Goal: Information Seeking & Learning: Learn about a topic

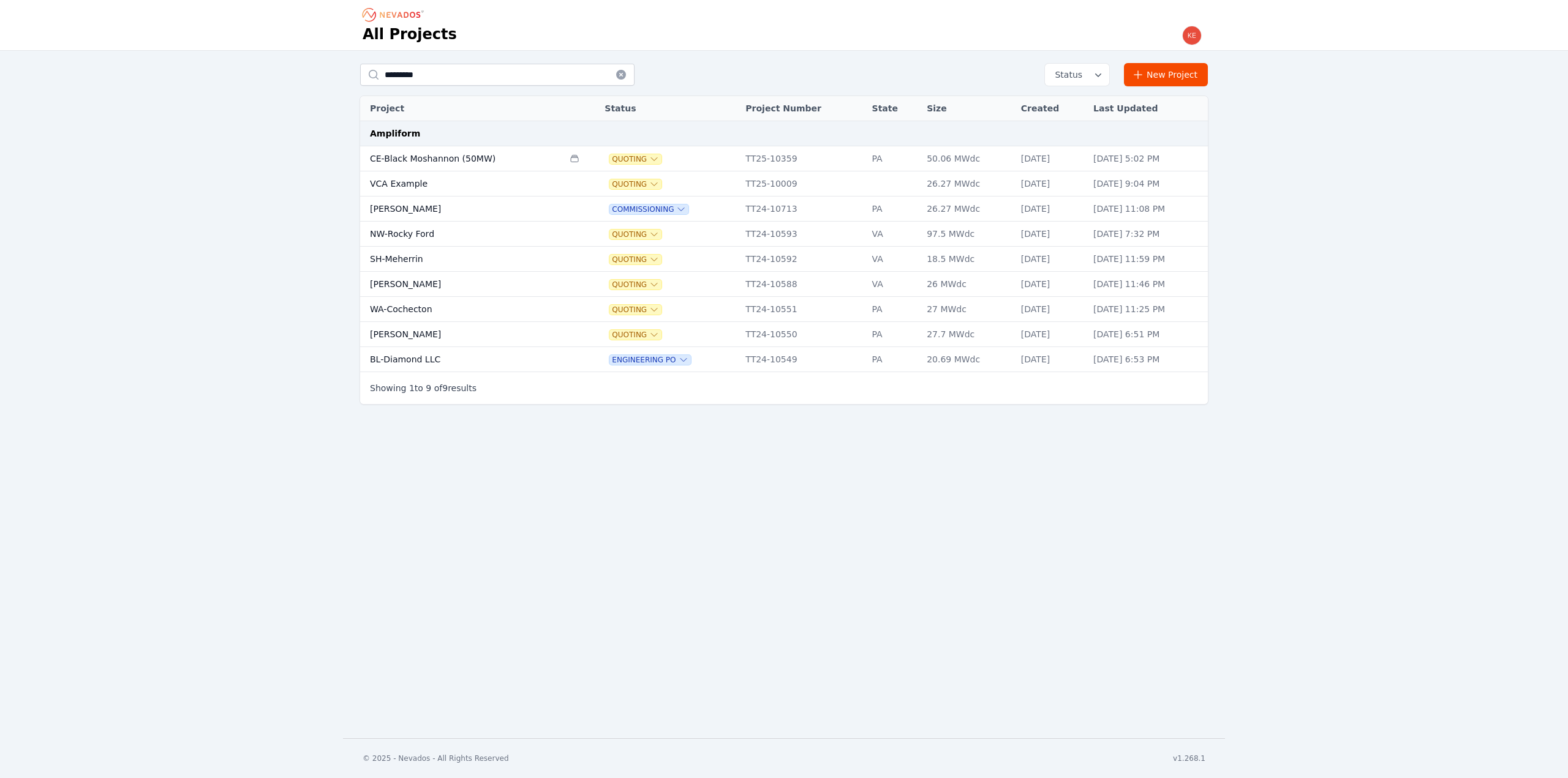
type input "*********"
click at [621, 73] on icon at bounding box center [621, 74] width 12 height 12
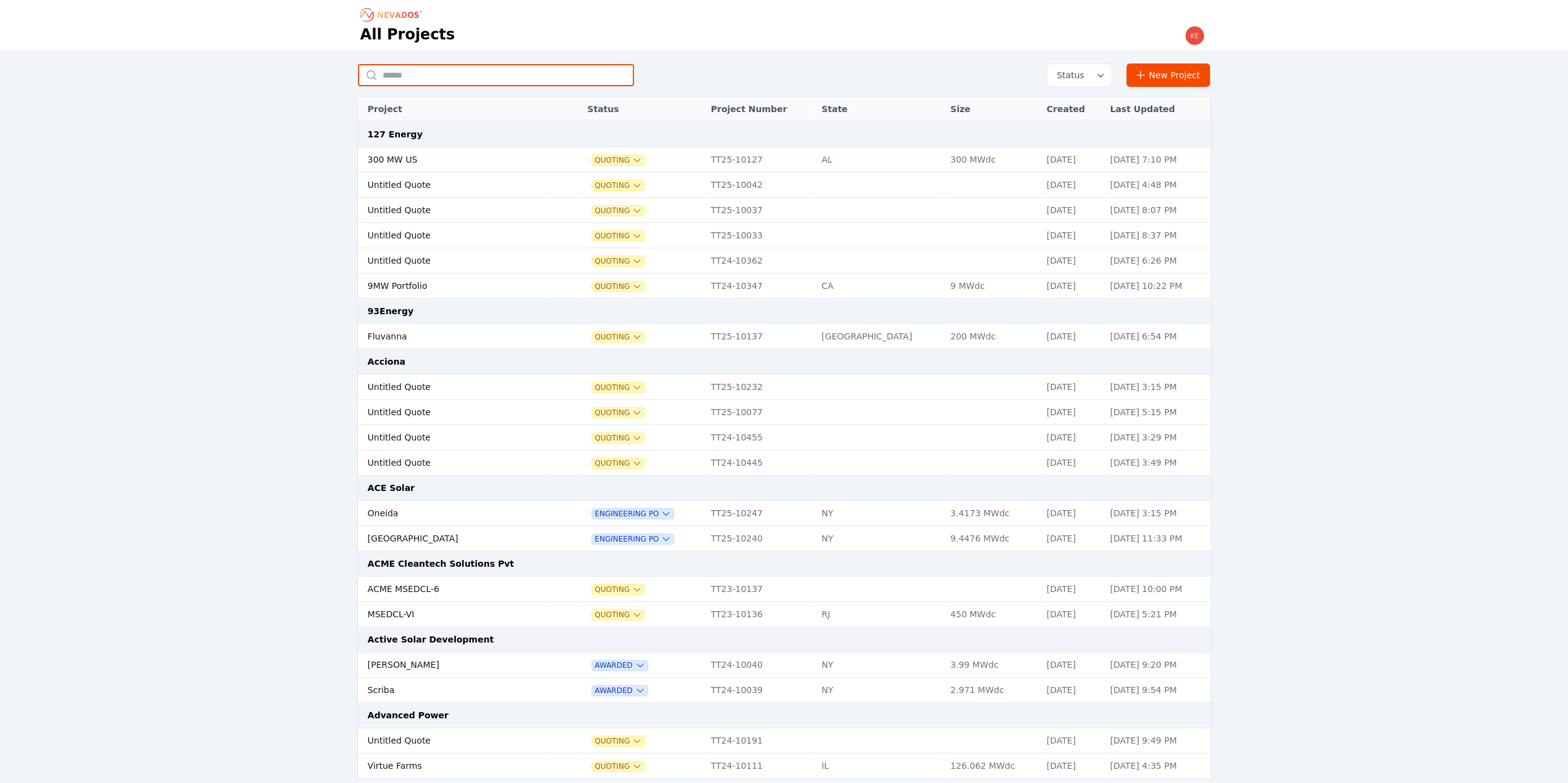
click at [467, 67] on input "text" at bounding box center [497, 75] width 276 height 22
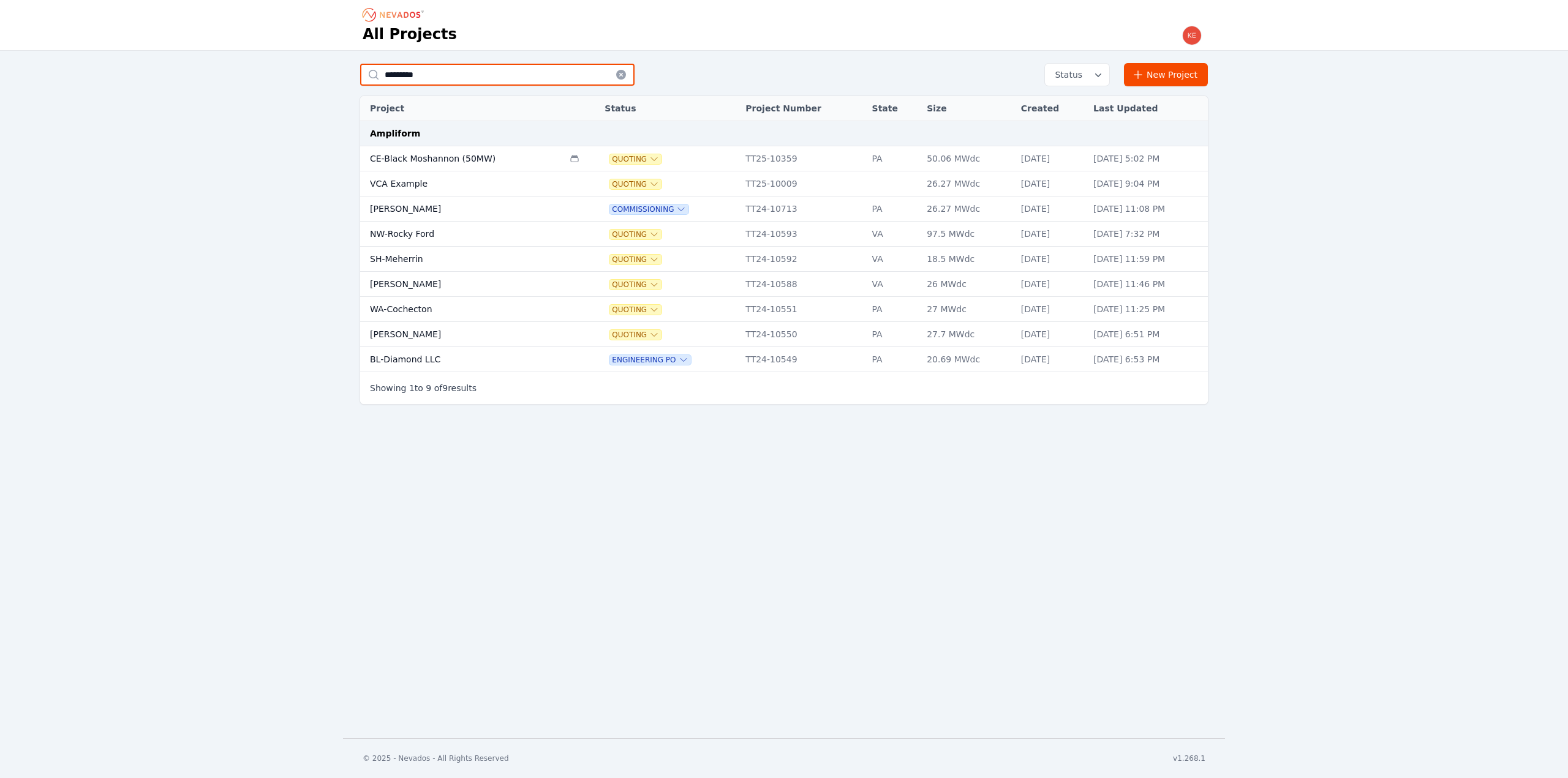
type input "*********"
click at [468, 352] on td "BL-Diamond LLC" at bounding box center [462, 359] width 204 height 25
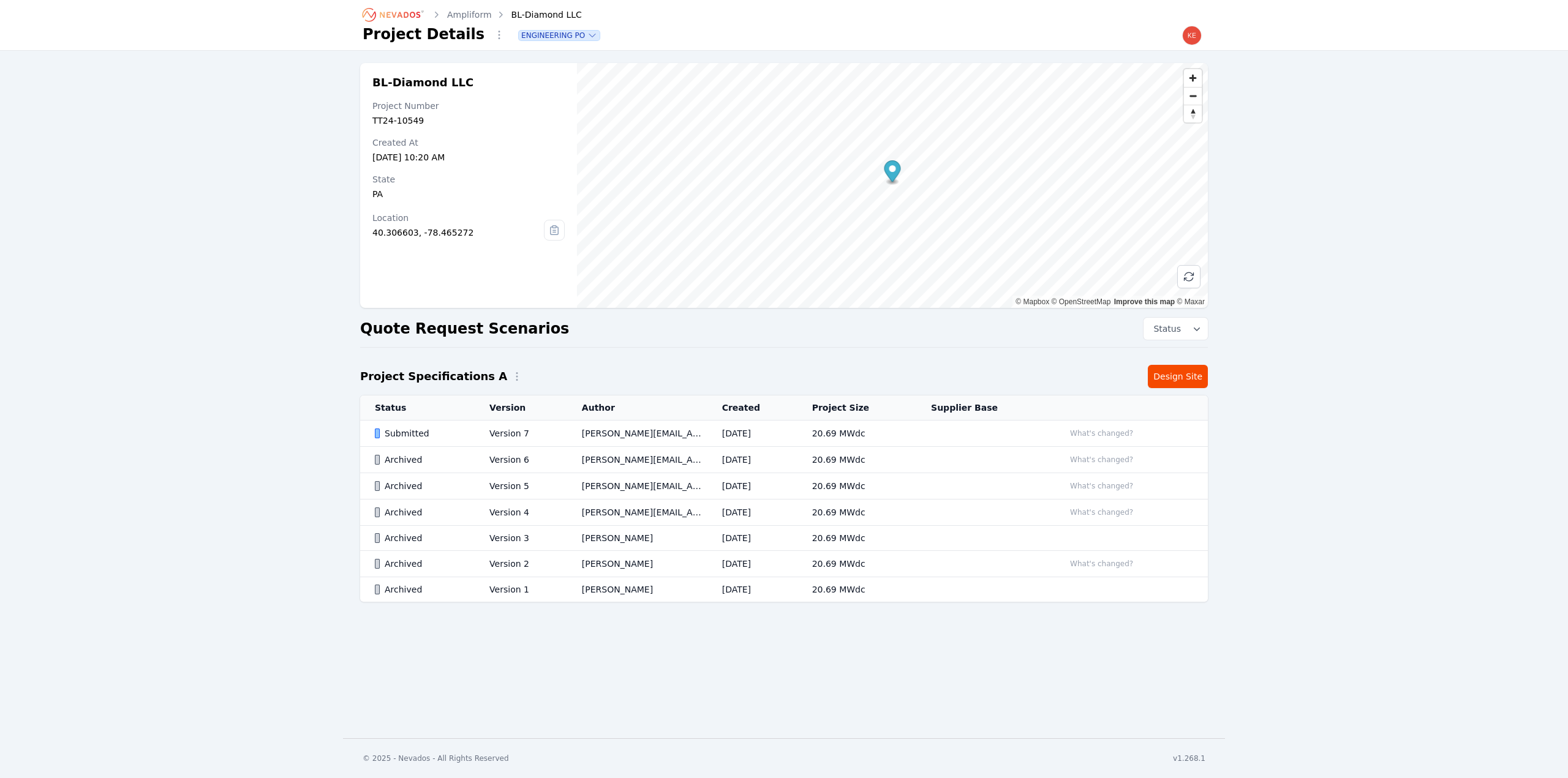
click at [424, 435] on div "Submitted" at bounding box center [422, 433] width 94 height 12
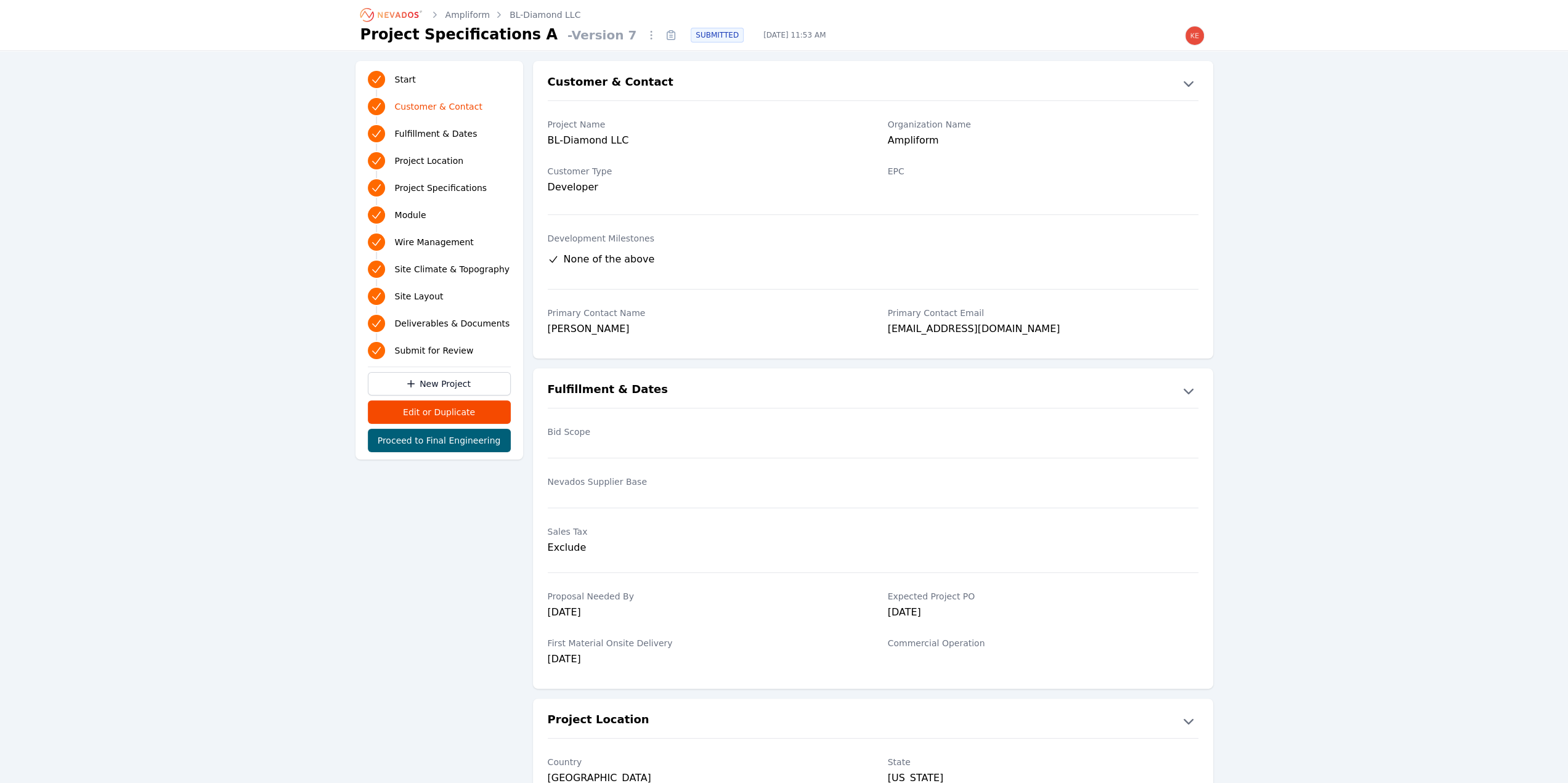
click at [424, 315] on link "Deliverables & Documents" at bounding box center [440, 323] width 143 height 22
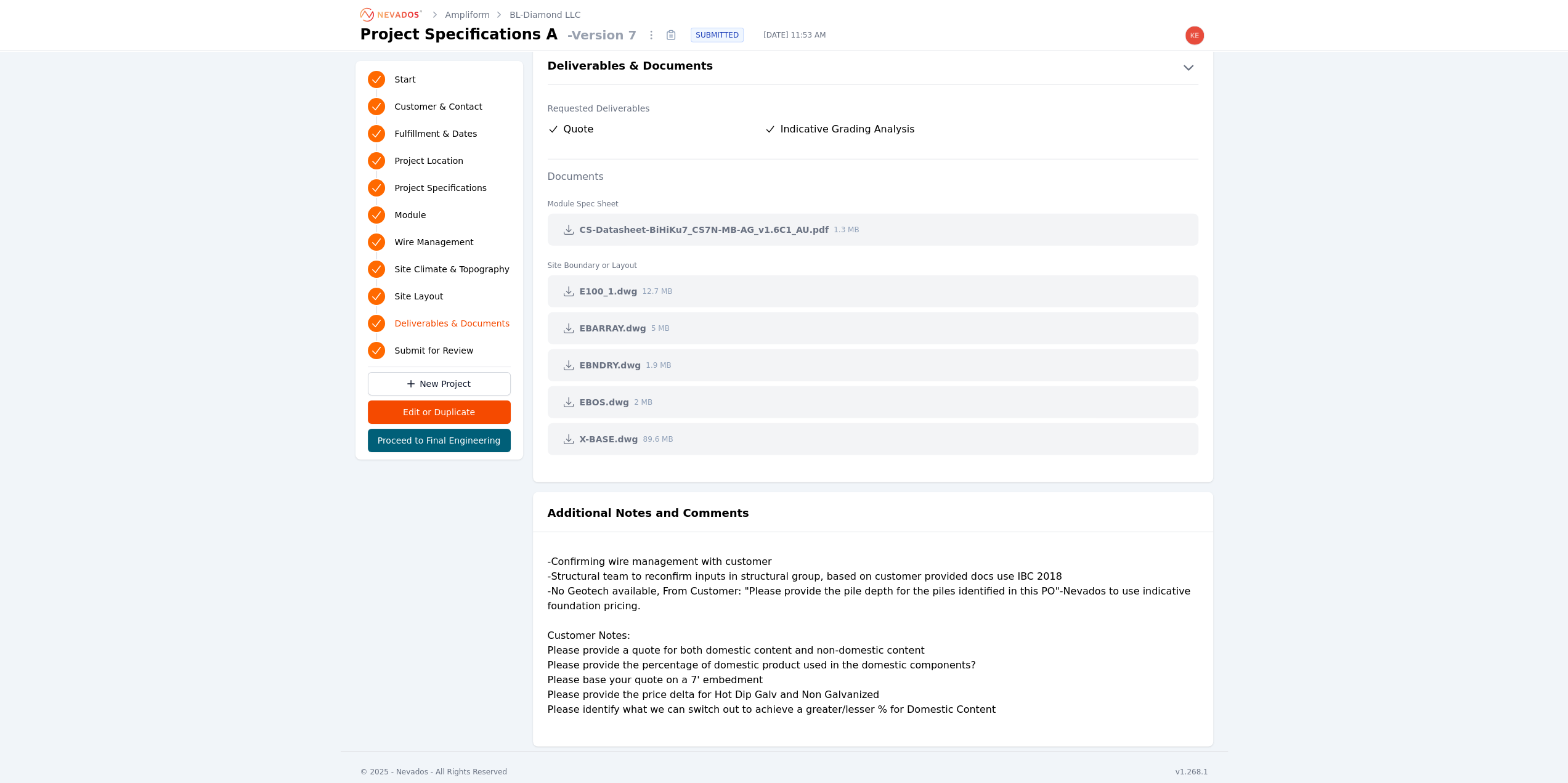
scroll to position [3362, 0]
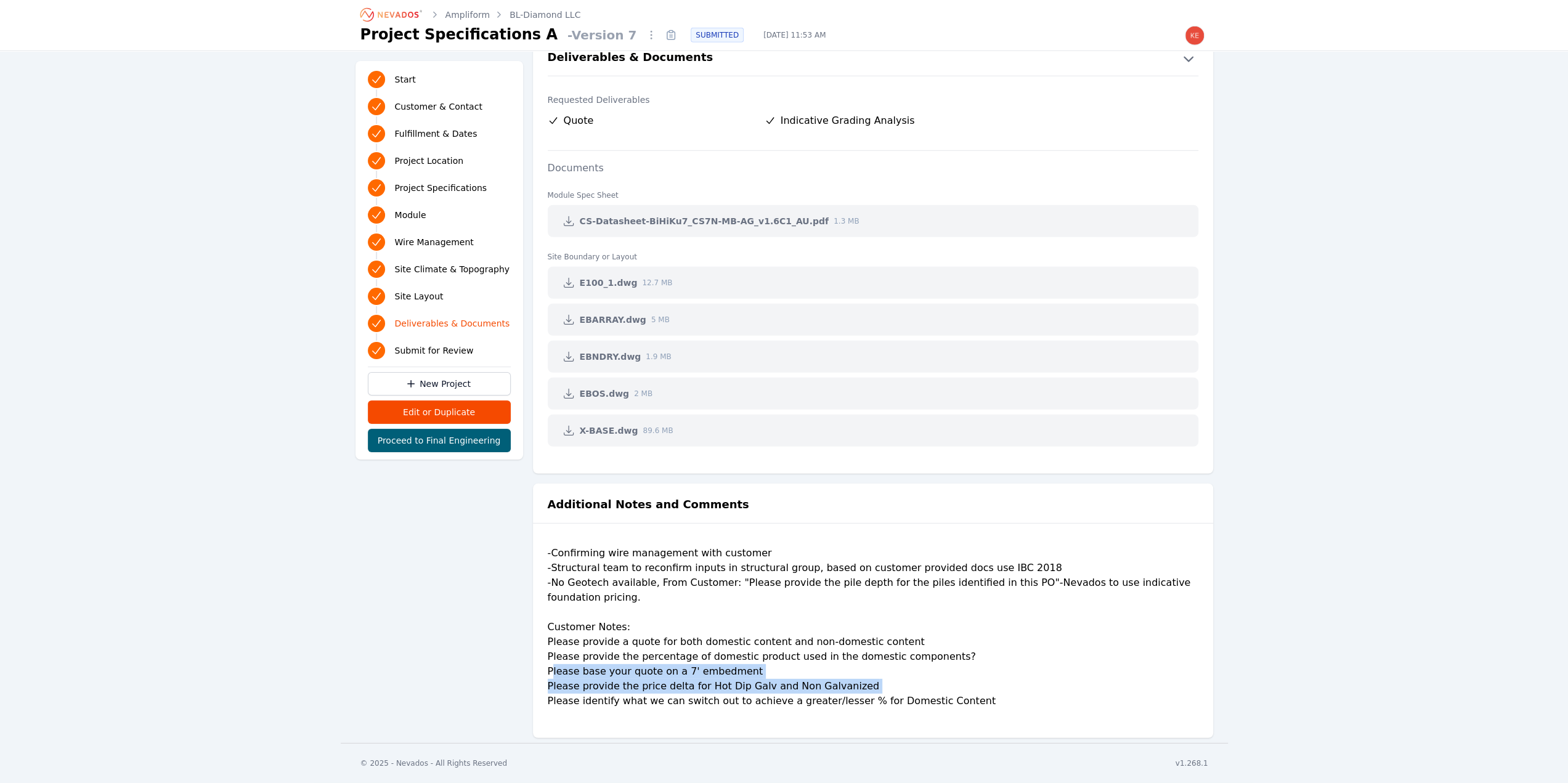
drag, startPoint x: 849, startPoint y: 688, endPoint x: 538, endPoint y: 670, distance: 311.5
click at [538, 670] on div "Additional Notes and Comments -Confirming wire management with customer -Struct…" at bounding box center [874, 610] width 681 height 230
copy div "Please base your quote on a 7' embedment Please provide the price delta for Hot…"
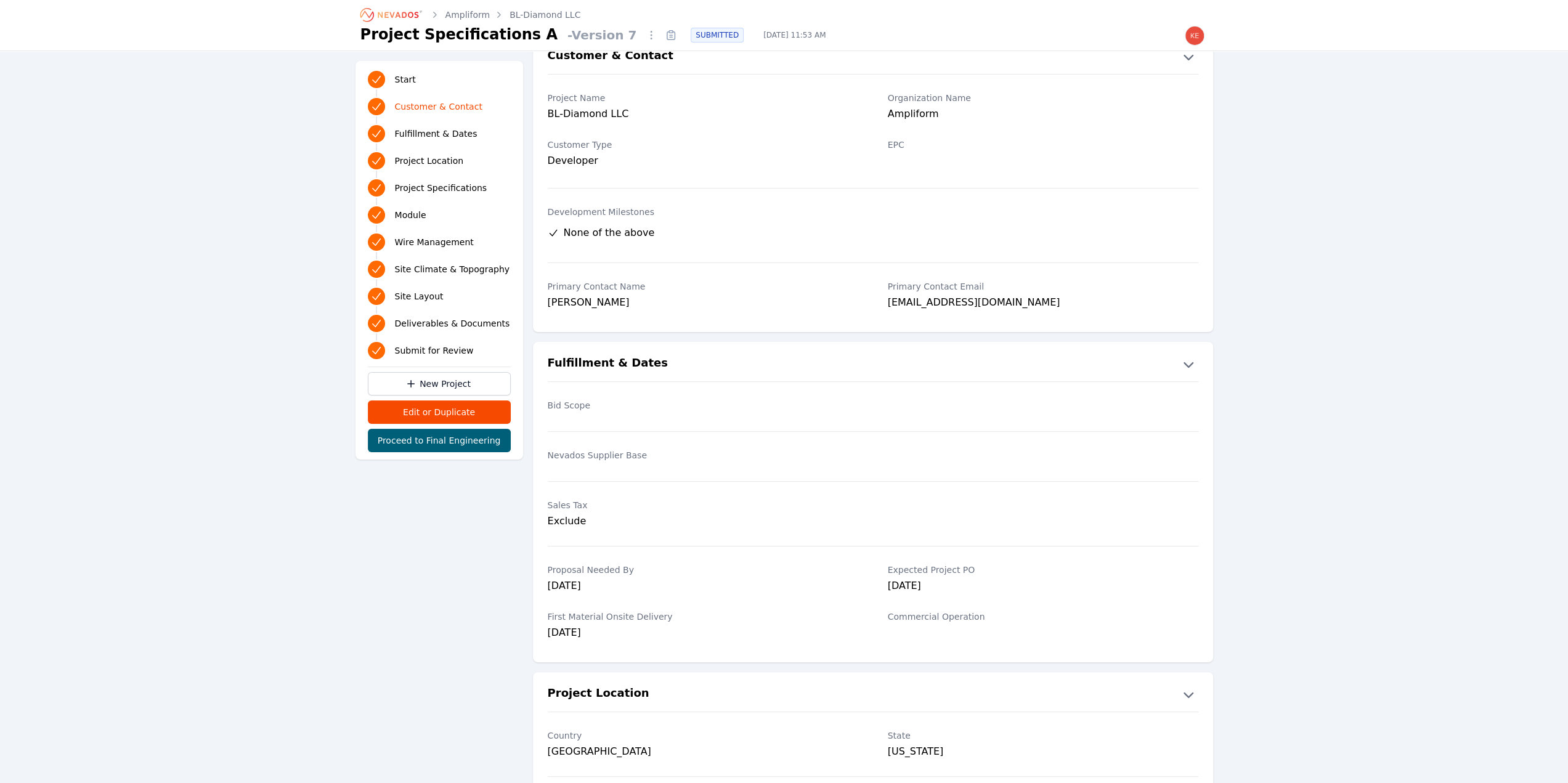
scroll to position [0, 0]
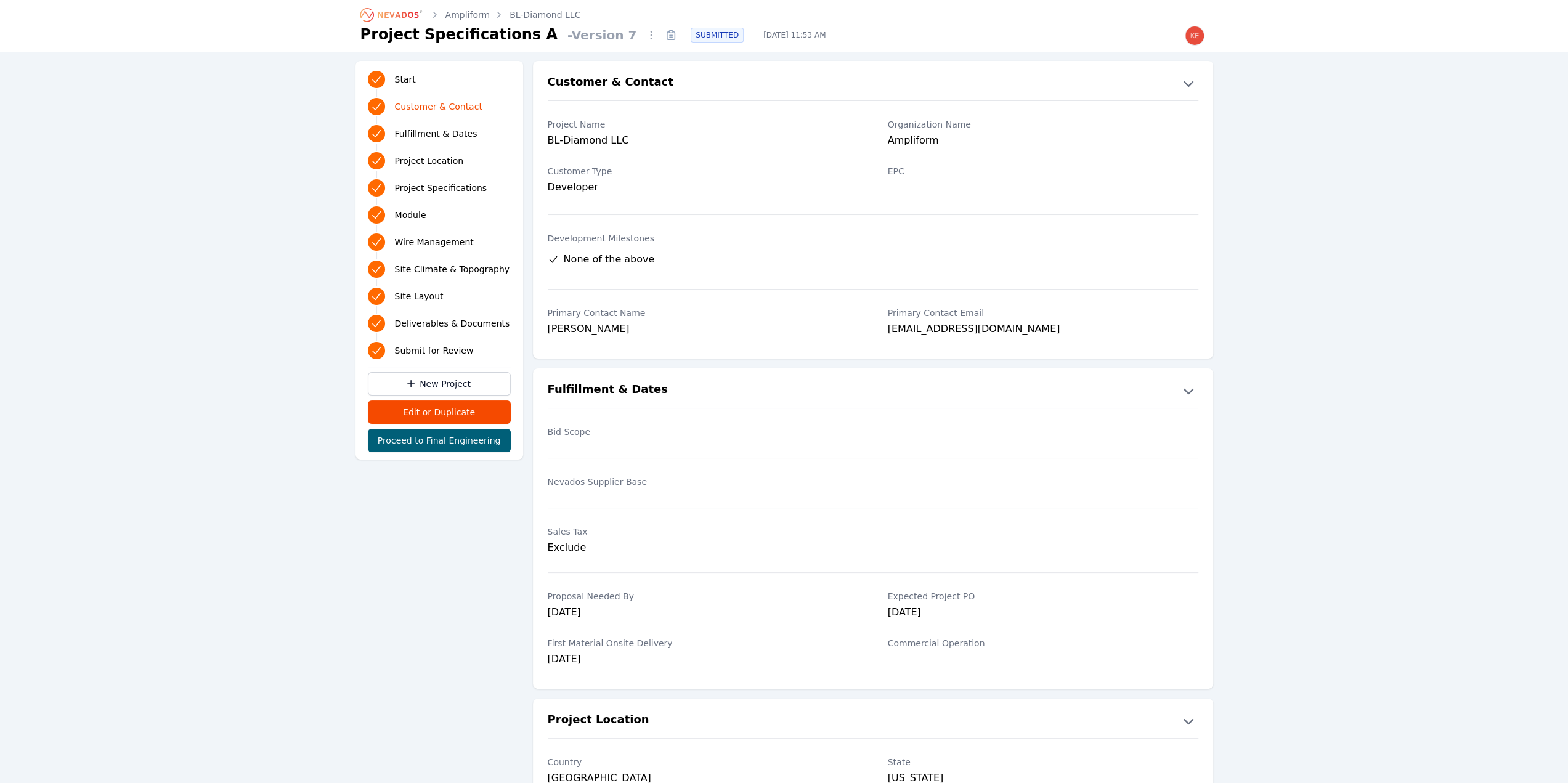
click at [464, 15] on link "Ampliform" at bounding box center [468, 15] width 45 height 12
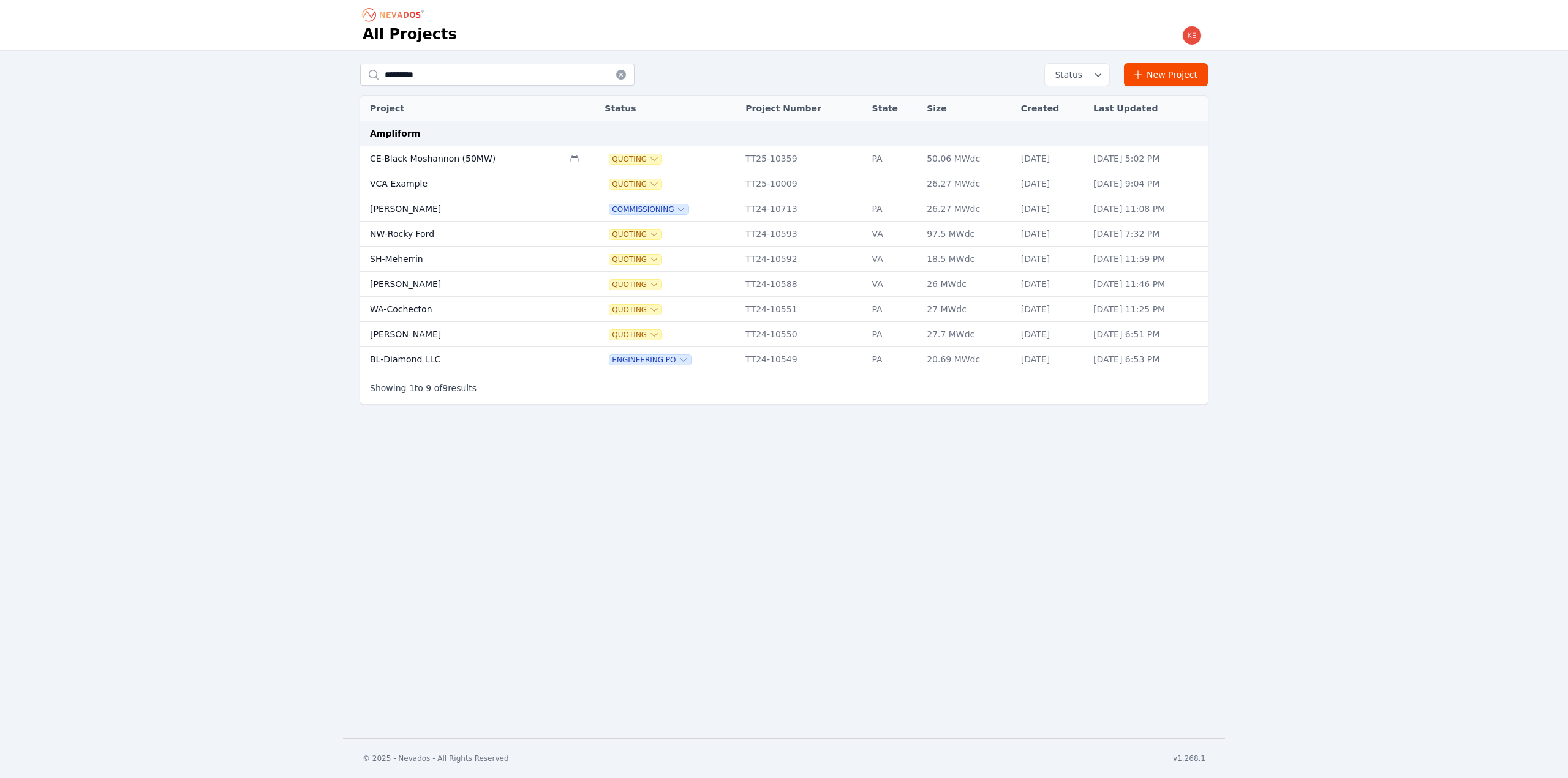
click at [415, 306] on td "WA-Cochecton" at bounding box center [462, 309] width 204 height 25
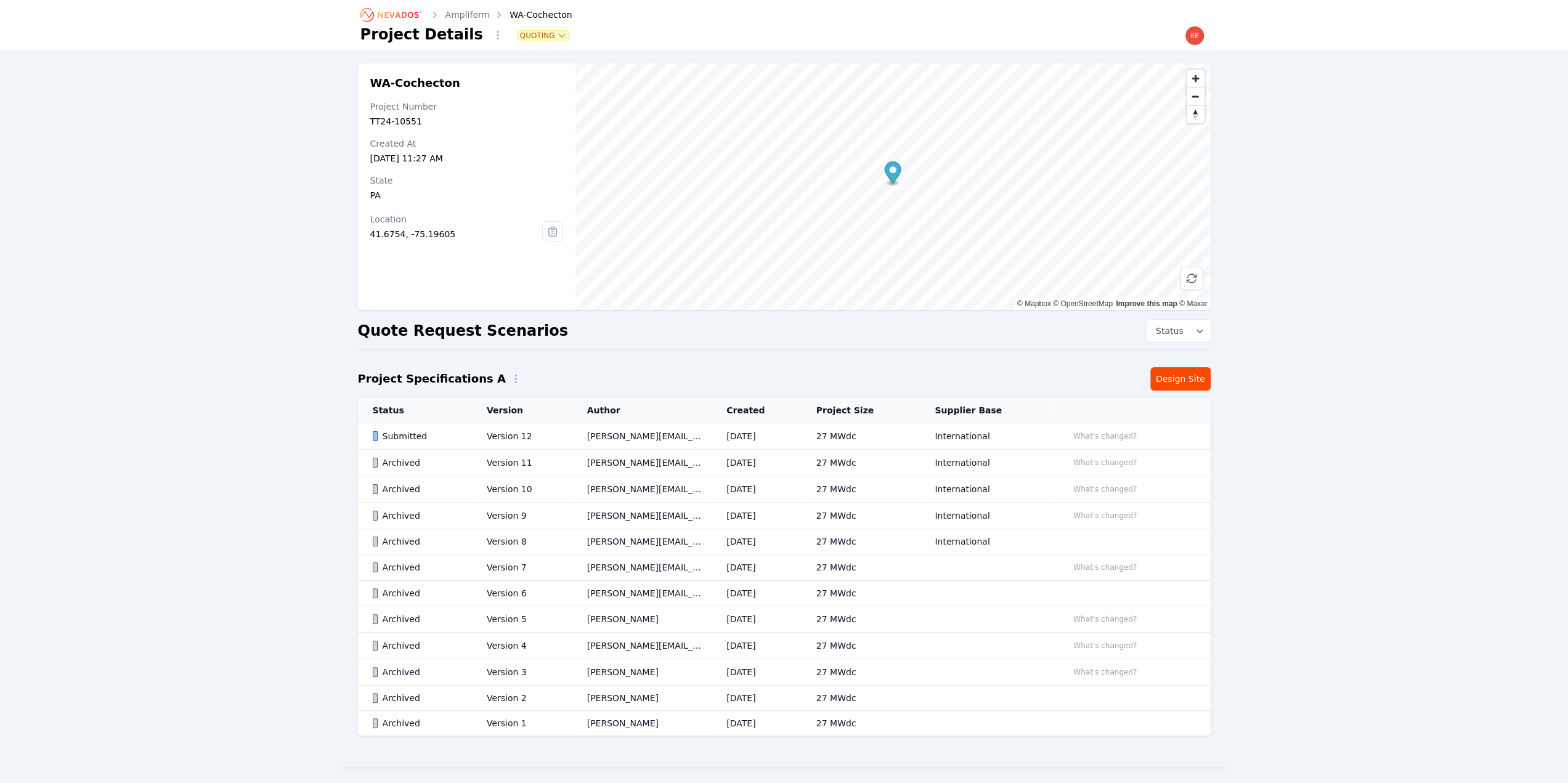
click at [453, 430] on div "Submitted" at bounding box center [419, 436] width 93 height 12
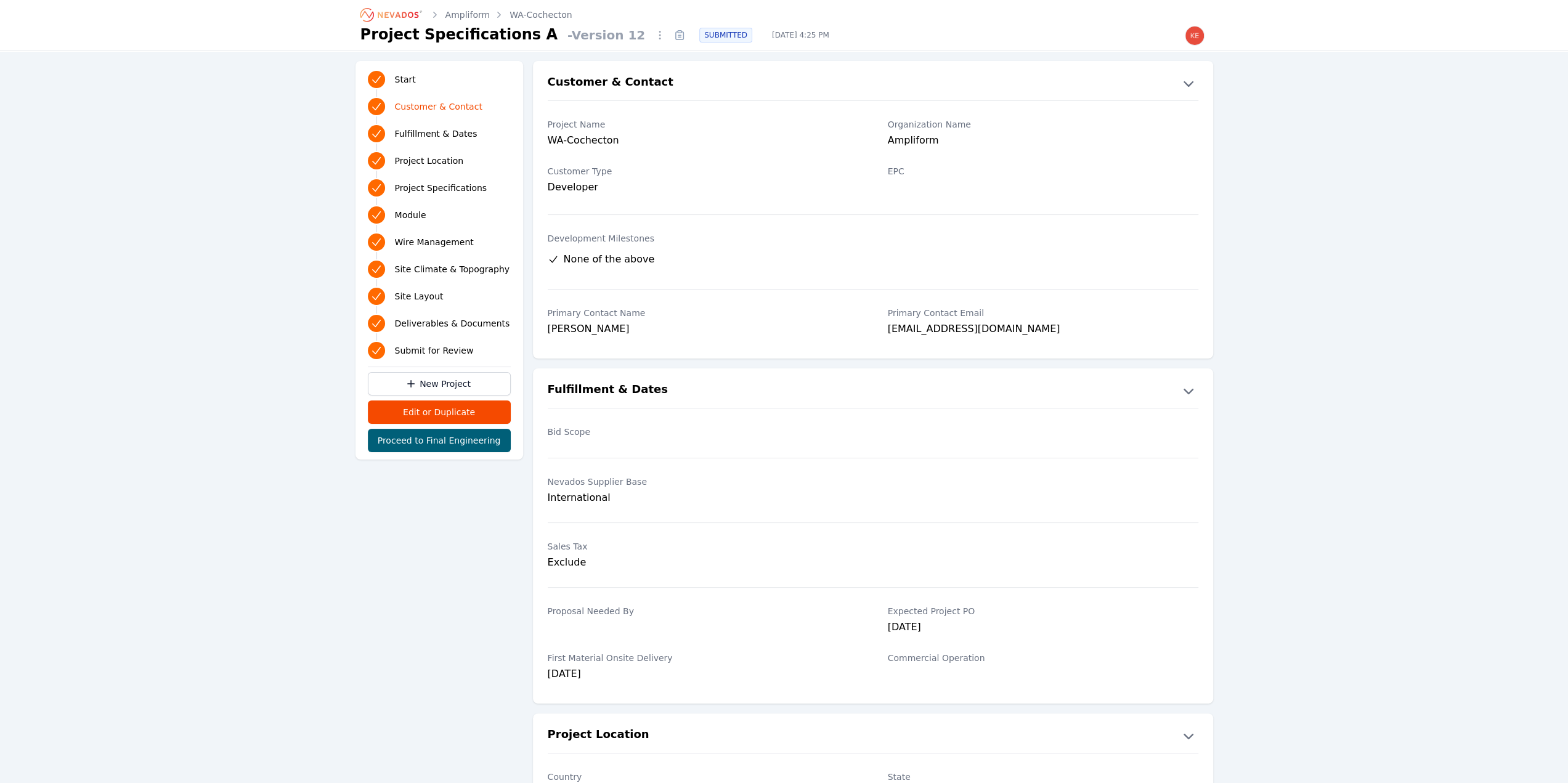
click at [429, 319] on span "Deliverables & Documents" at bounding box center [453, 323] width 115 height 12
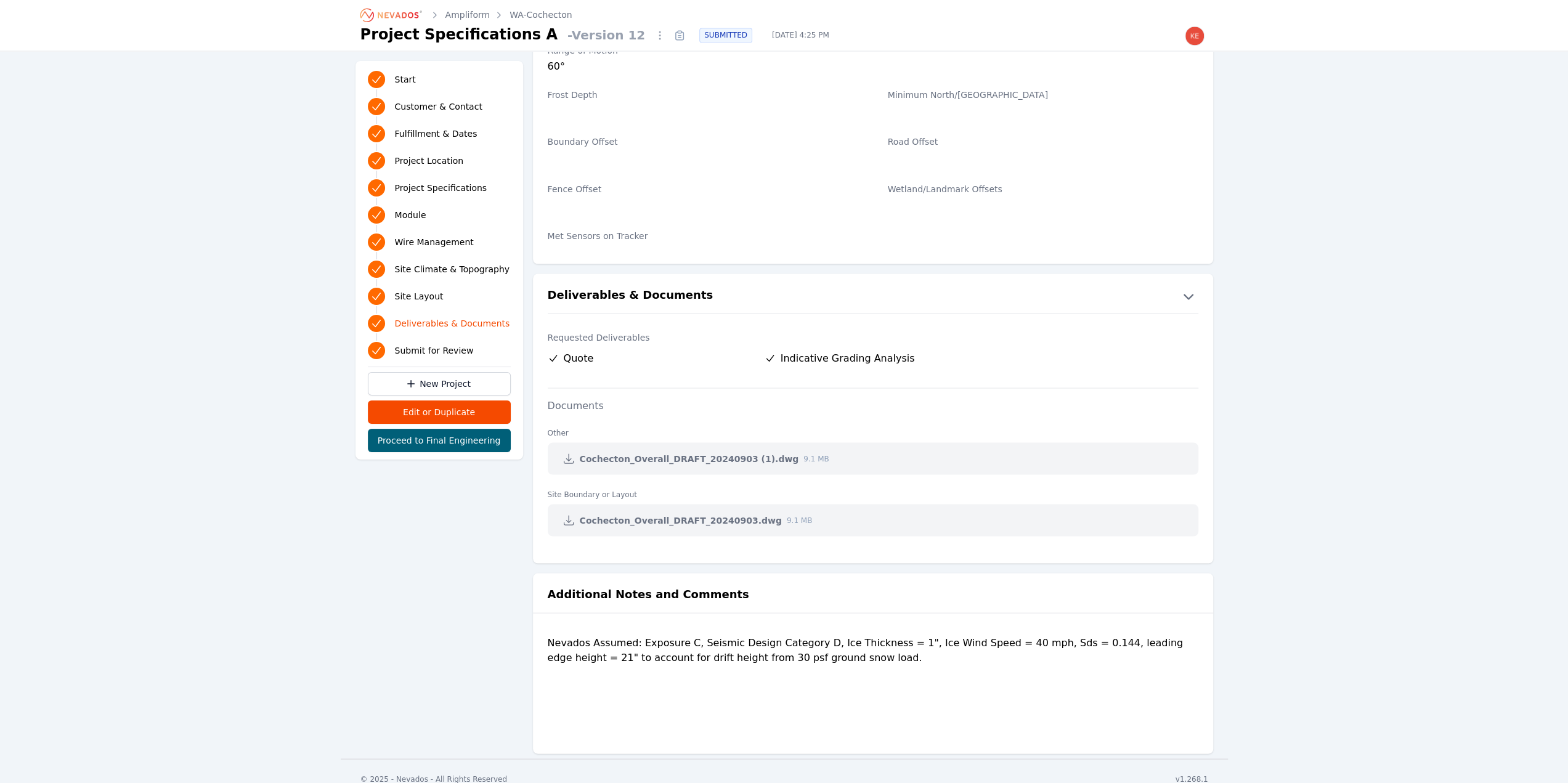
scroll to position [2215, 0]
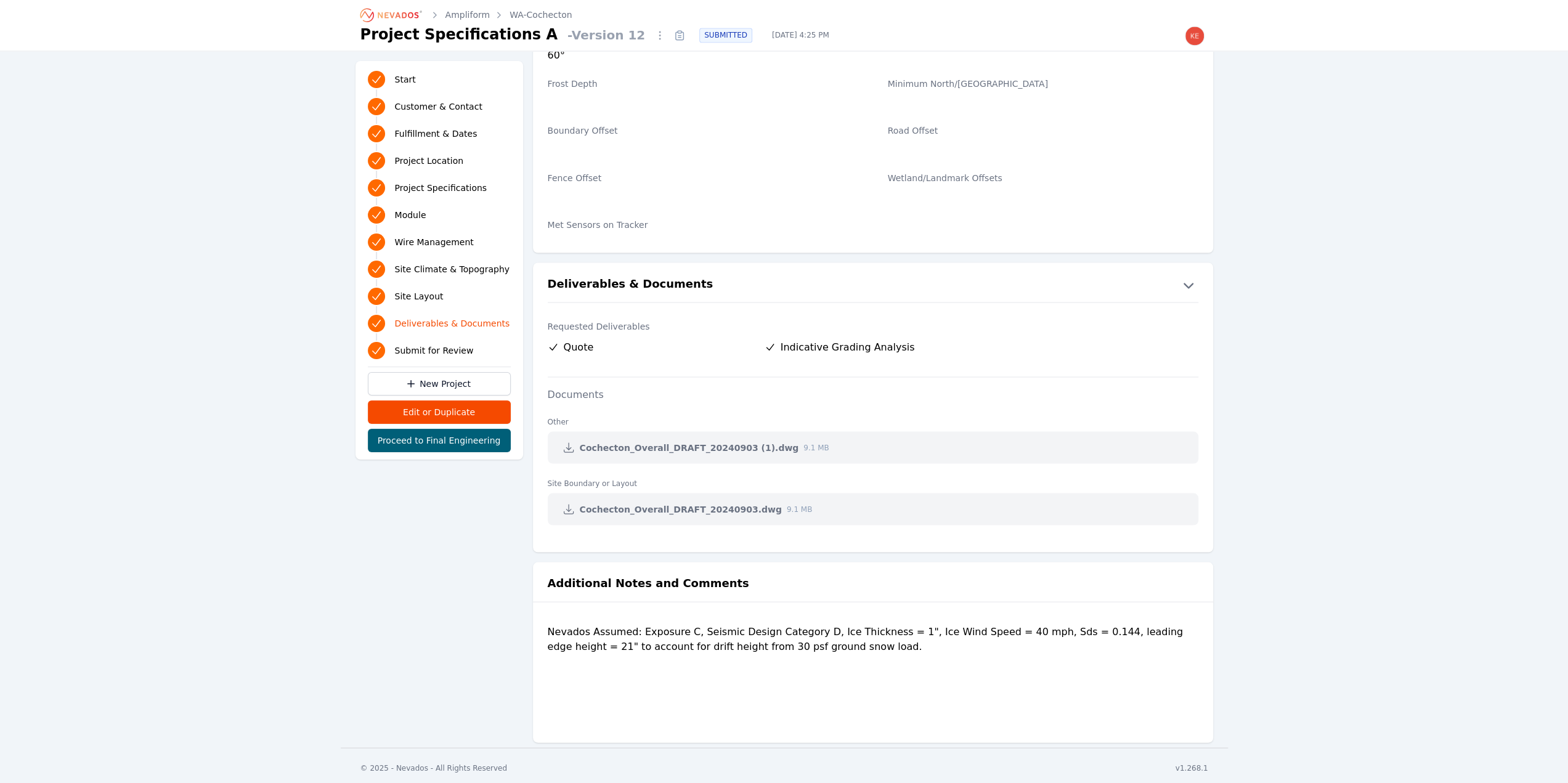
click at [431, 187] on span "Project Specifications" at bounding box center [441, 188] width 92 height 12
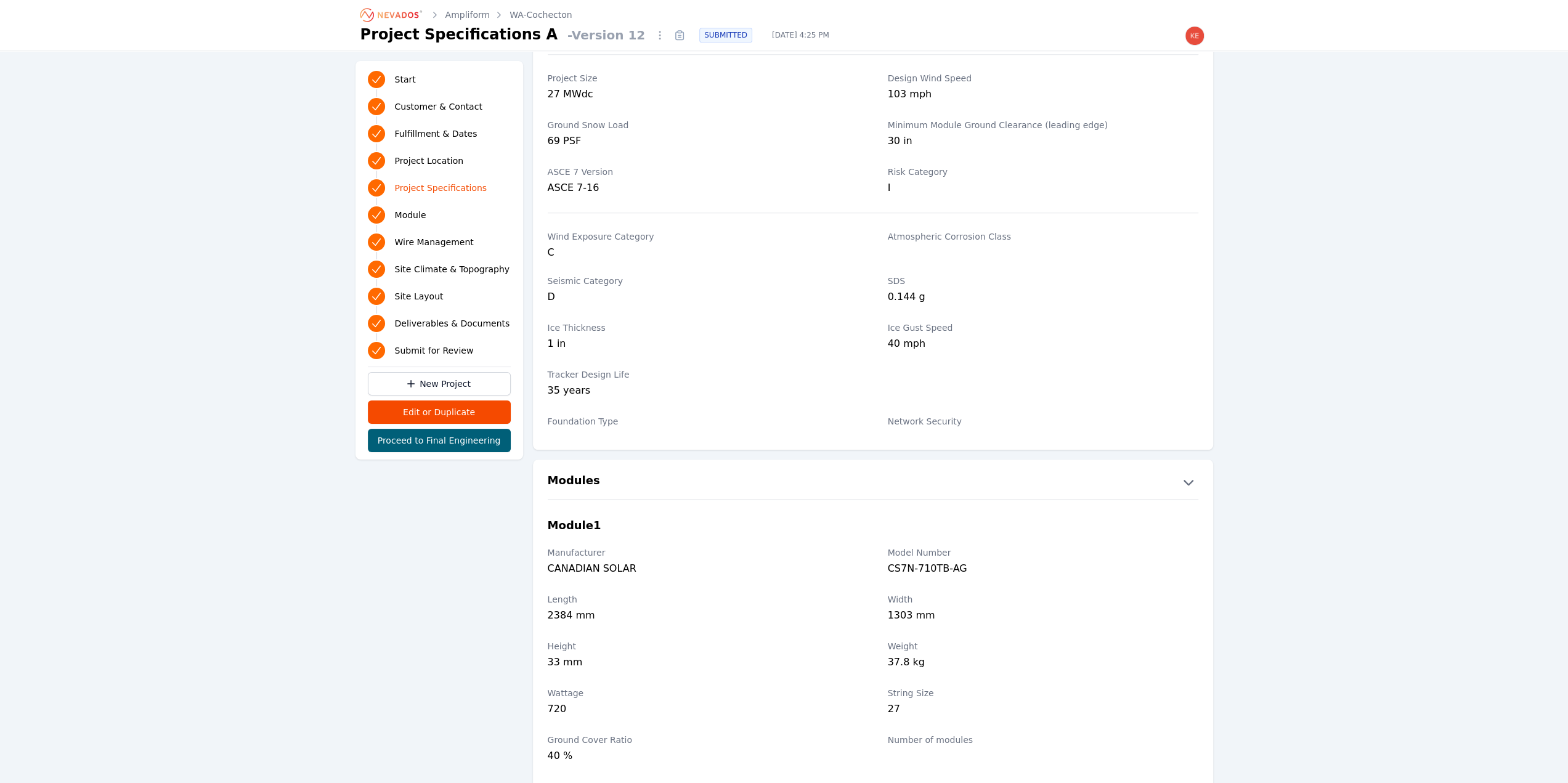
scroll to position [875, 0]
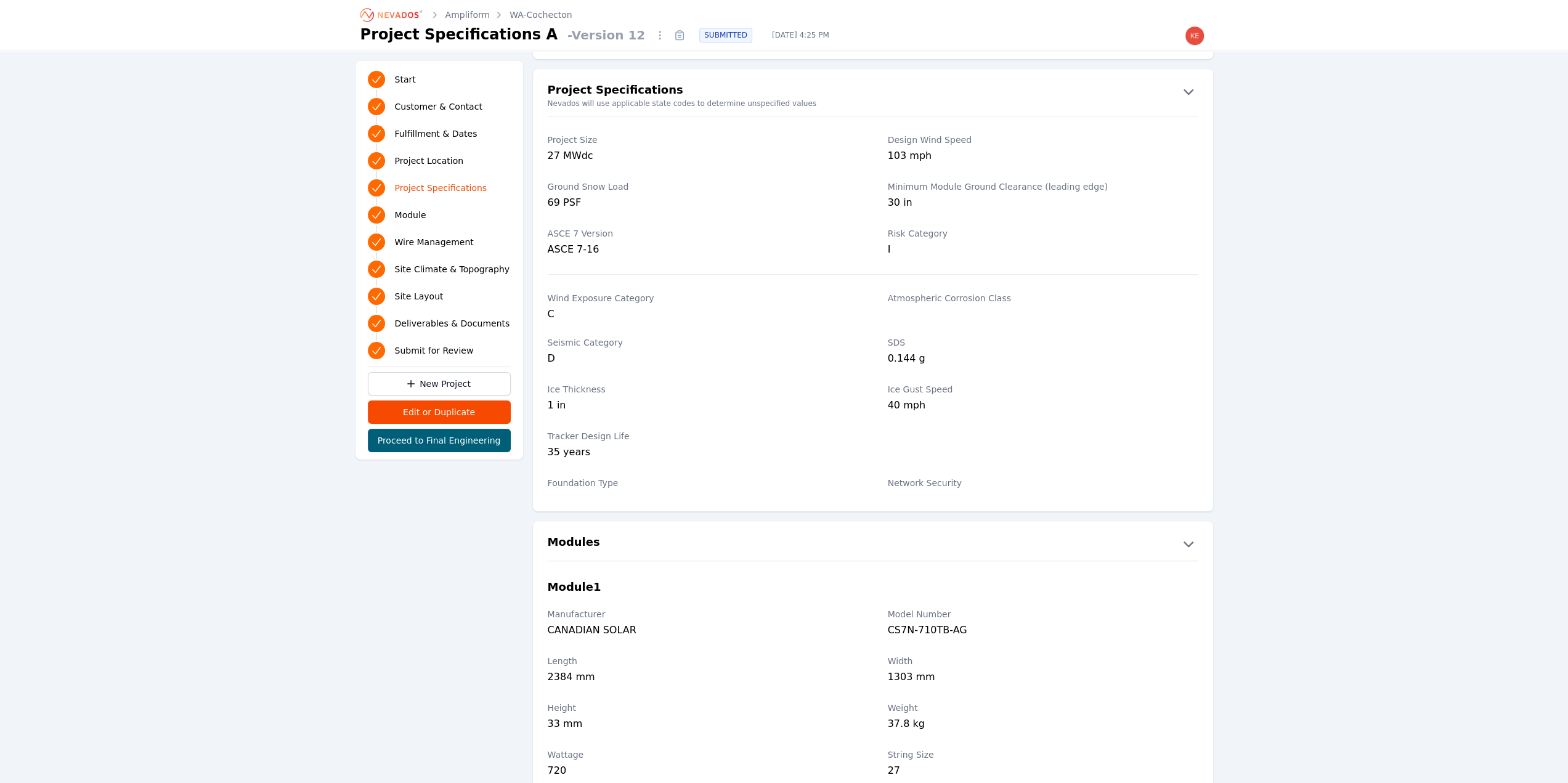
click at [530, 12] on link "WA-Cochecton" at bounding box center [541, 15] width 63 height 12
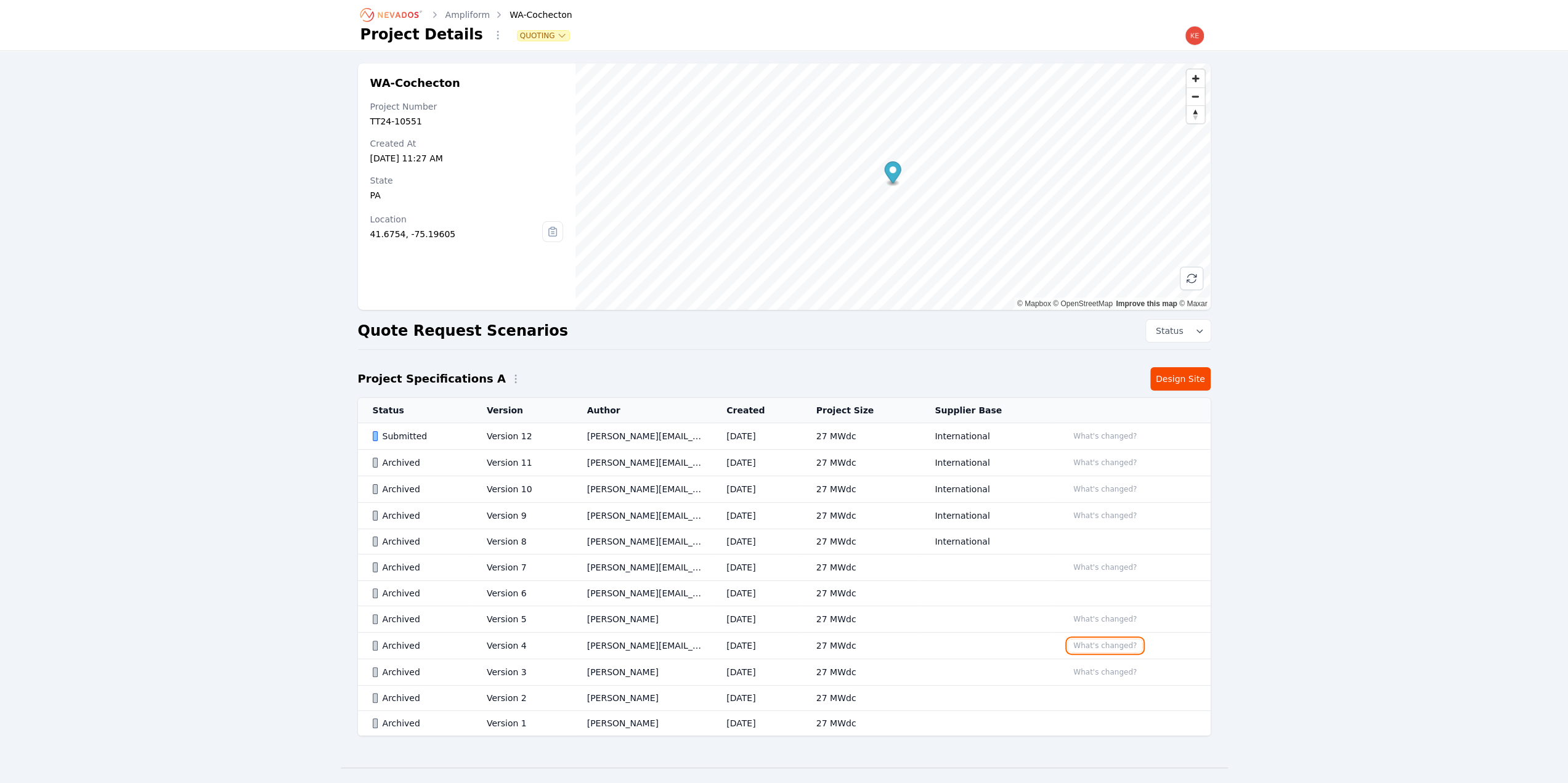
click at [1083, 642] on button "What's changed?" at bounding box center [1105, 646] width 74 height 14
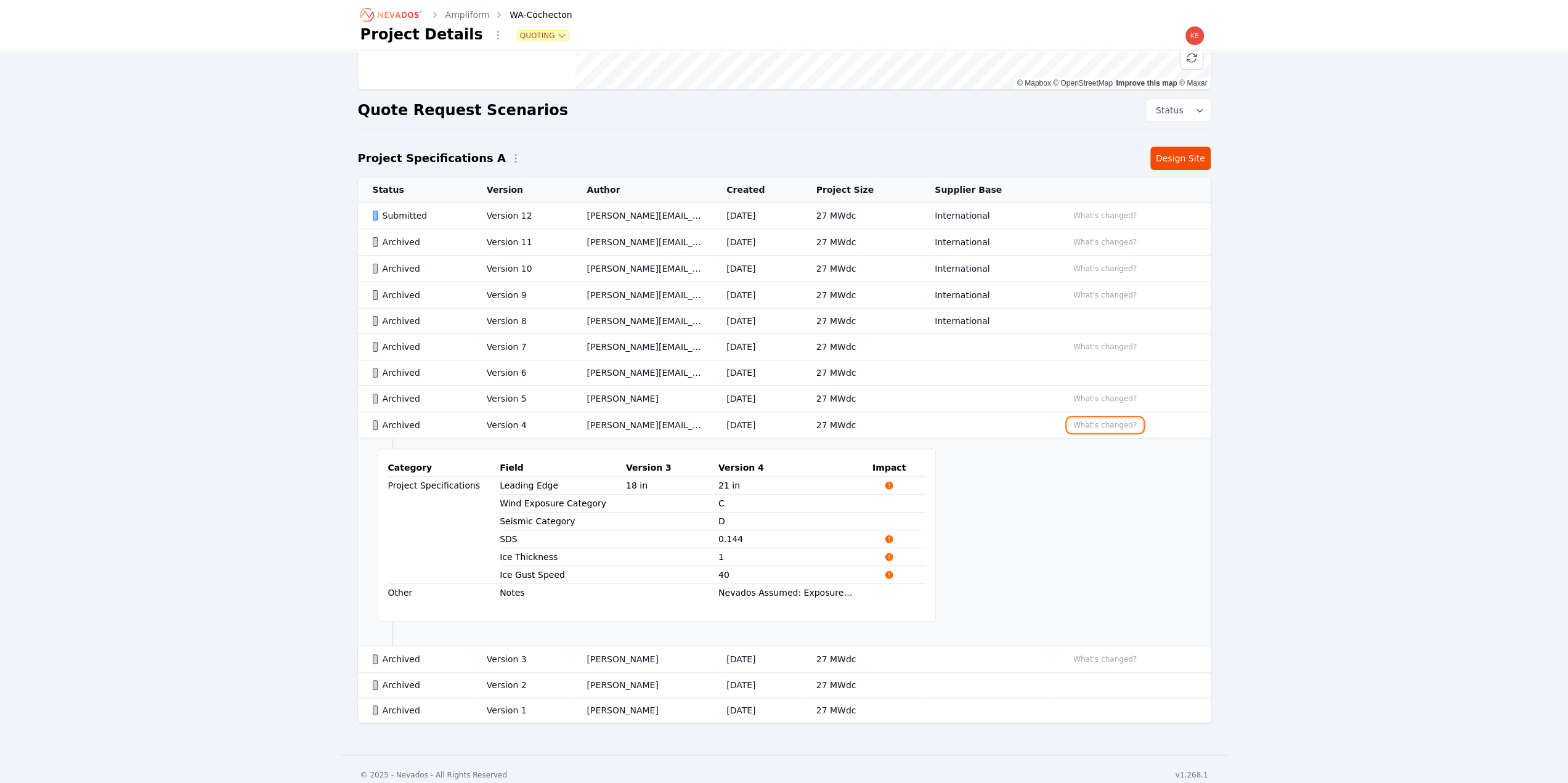
scroll to position [226, 0]
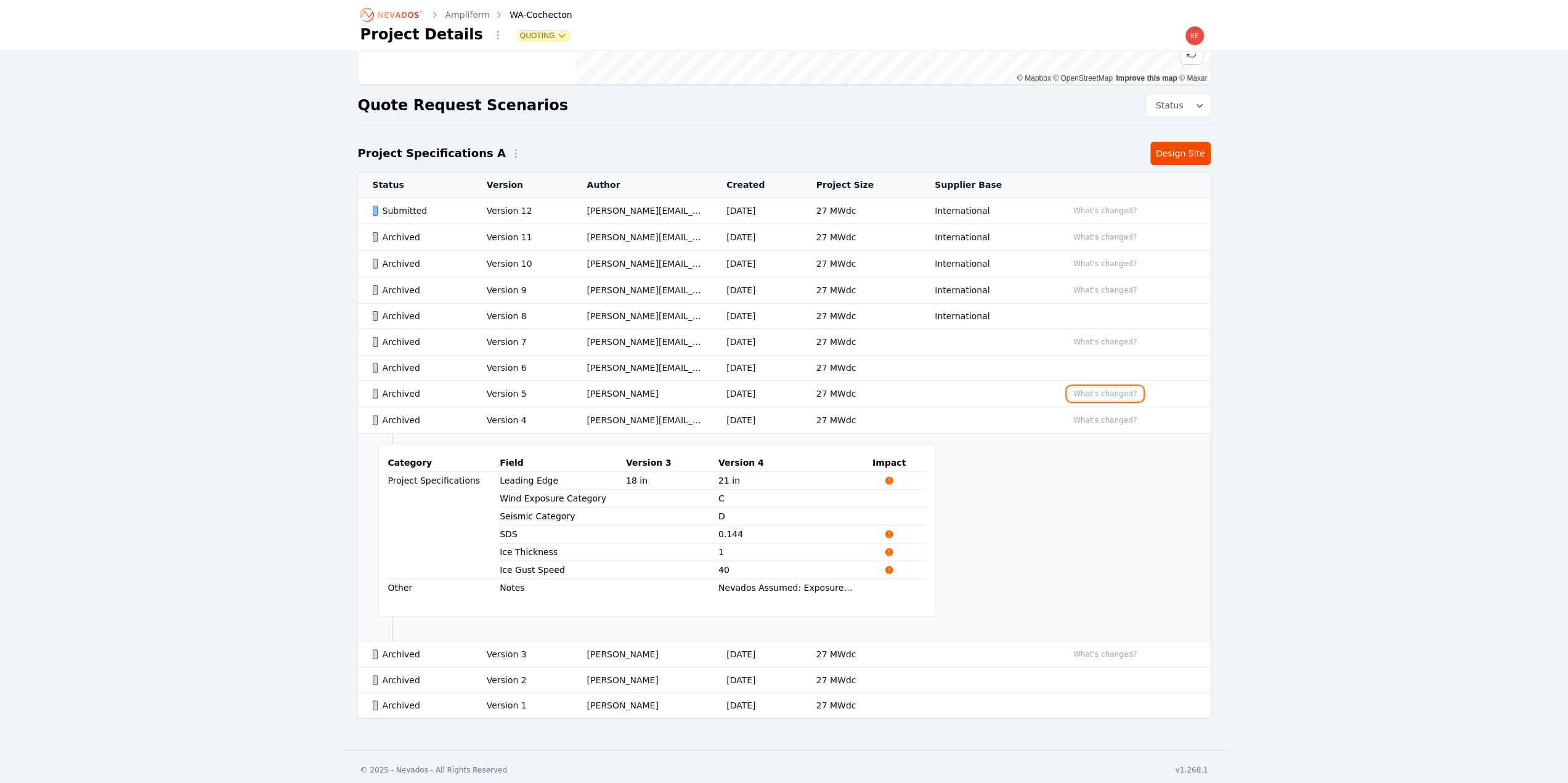
click at [1106, 394] on button "What's changed?" at bounding box center [1105, 394] width 74 height 14
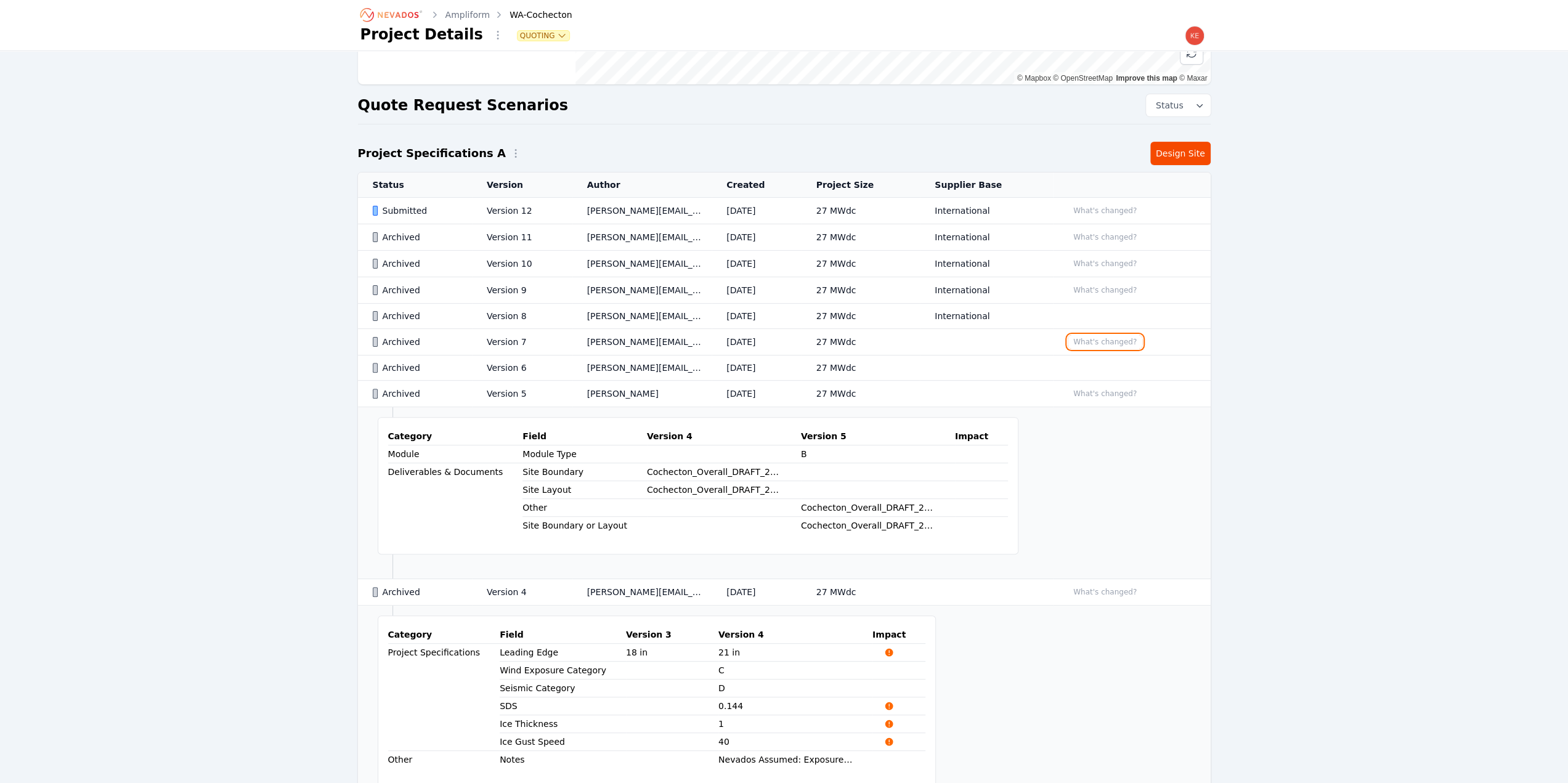
click at [1095, 337] on button "What's changed?" at bounding box center [1105, 342] width 74 height 14
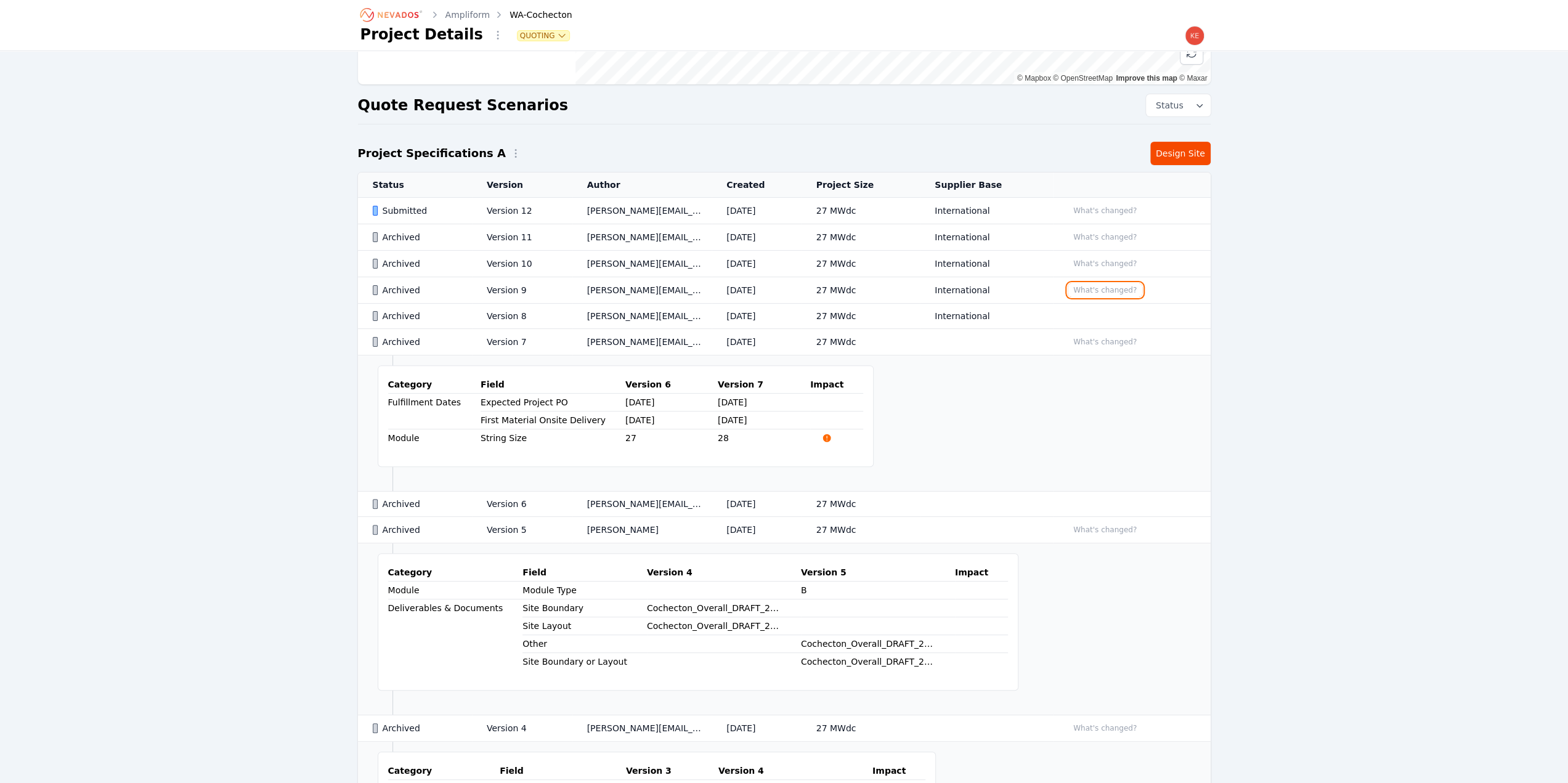
click at [1094, 283] on button "What's changed?" at bounding box center [1105, 290] width 74 height 14
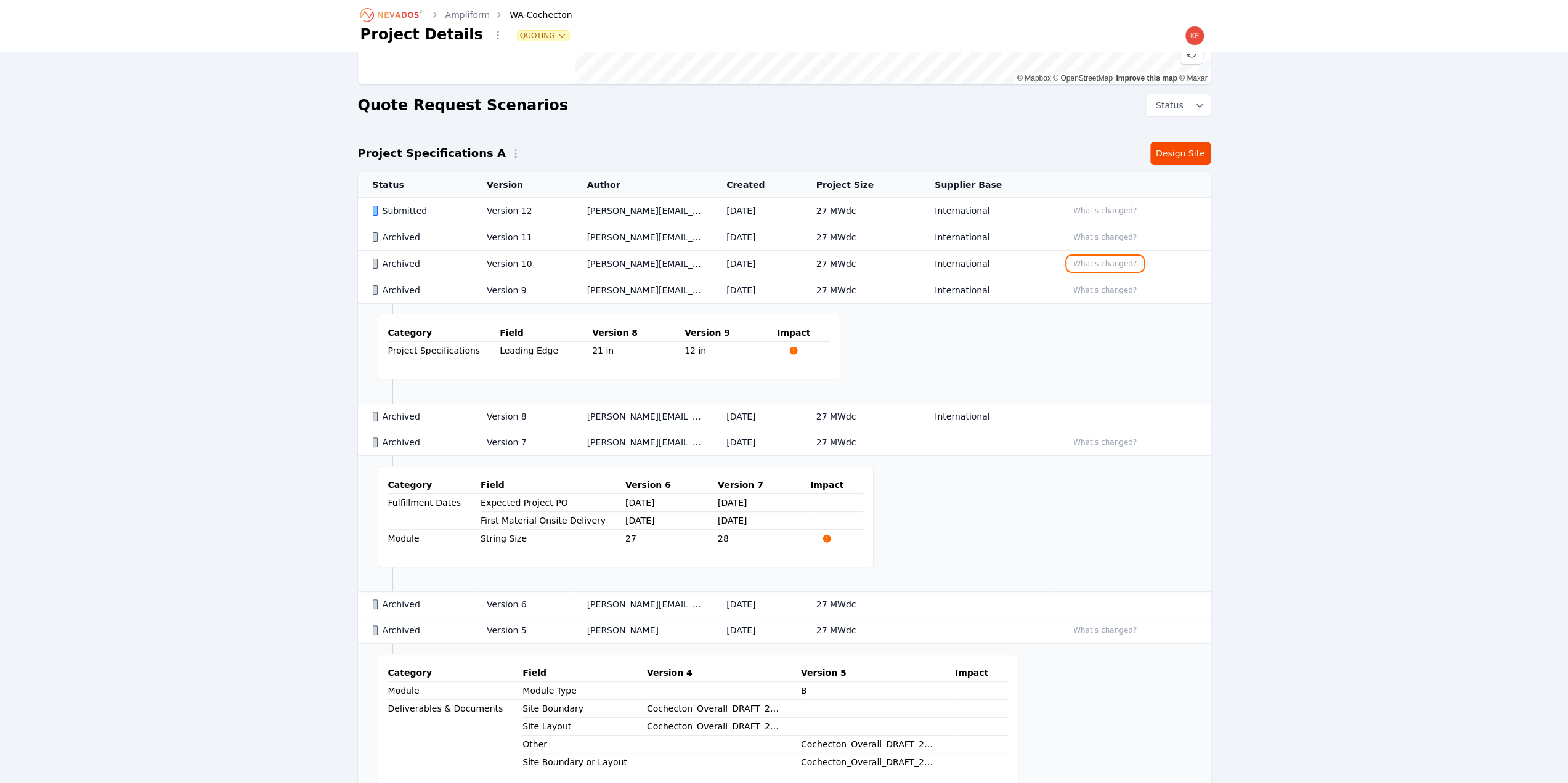
click at [1088, 260] on button "What's changed?" at bounding box center [1105, 264] width 74 height 14
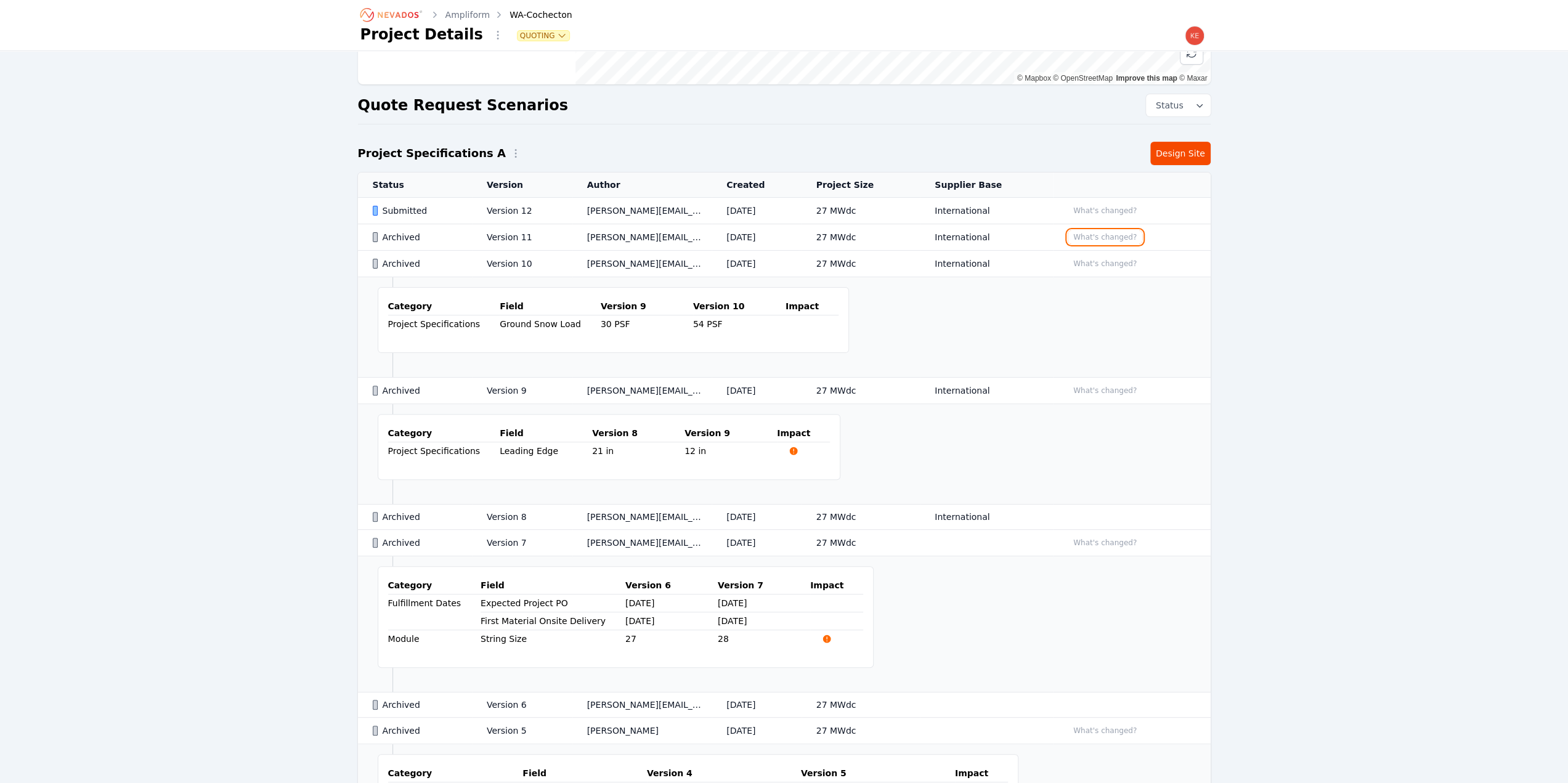
click at [1088, 237] on button "What's changed?" at bounding box center [1105, 237] width 74 height 14
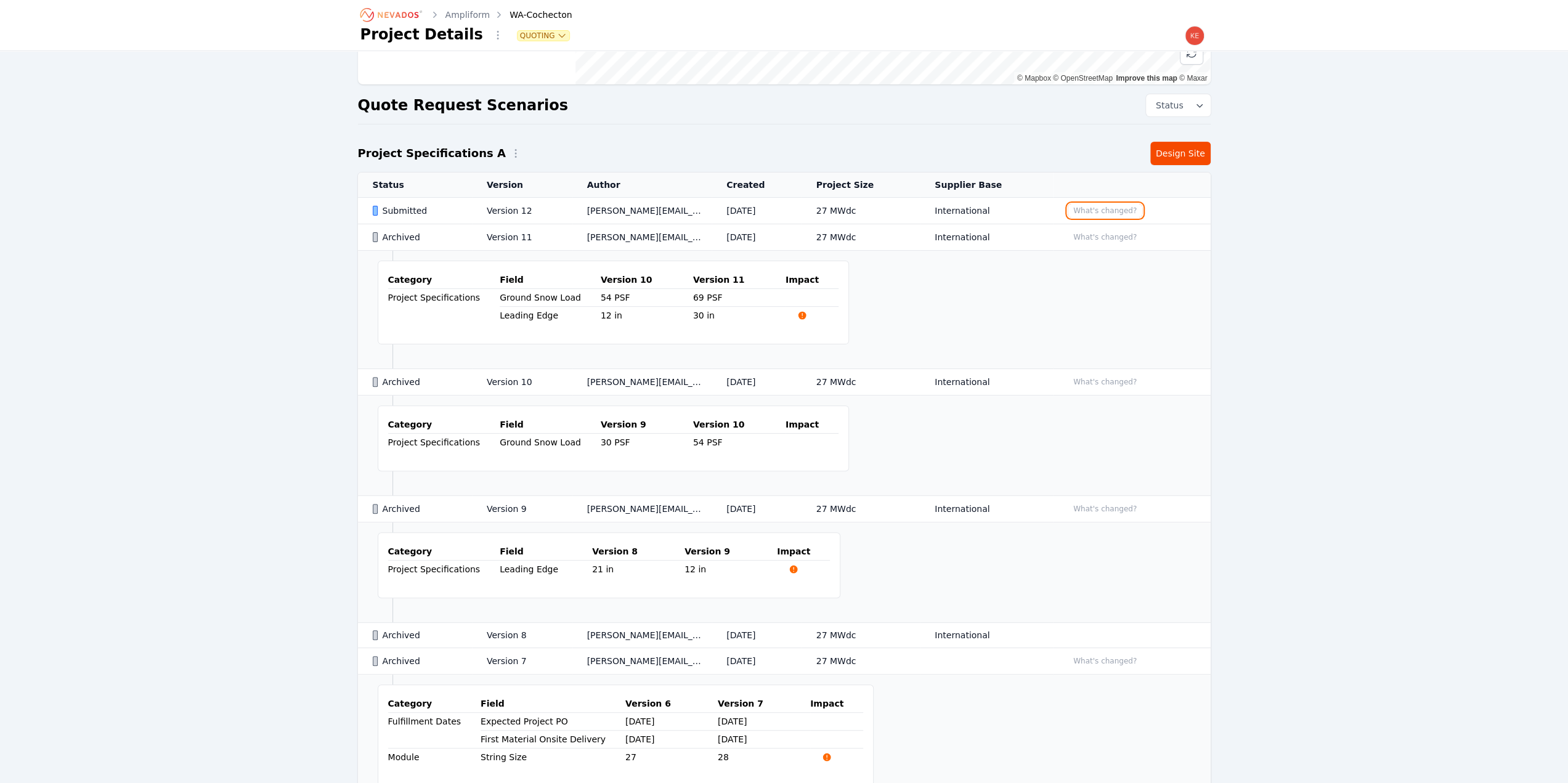
click at [1089, 208] on button "What's changed?" at bounding box center [1105, 211] width 74 height 14
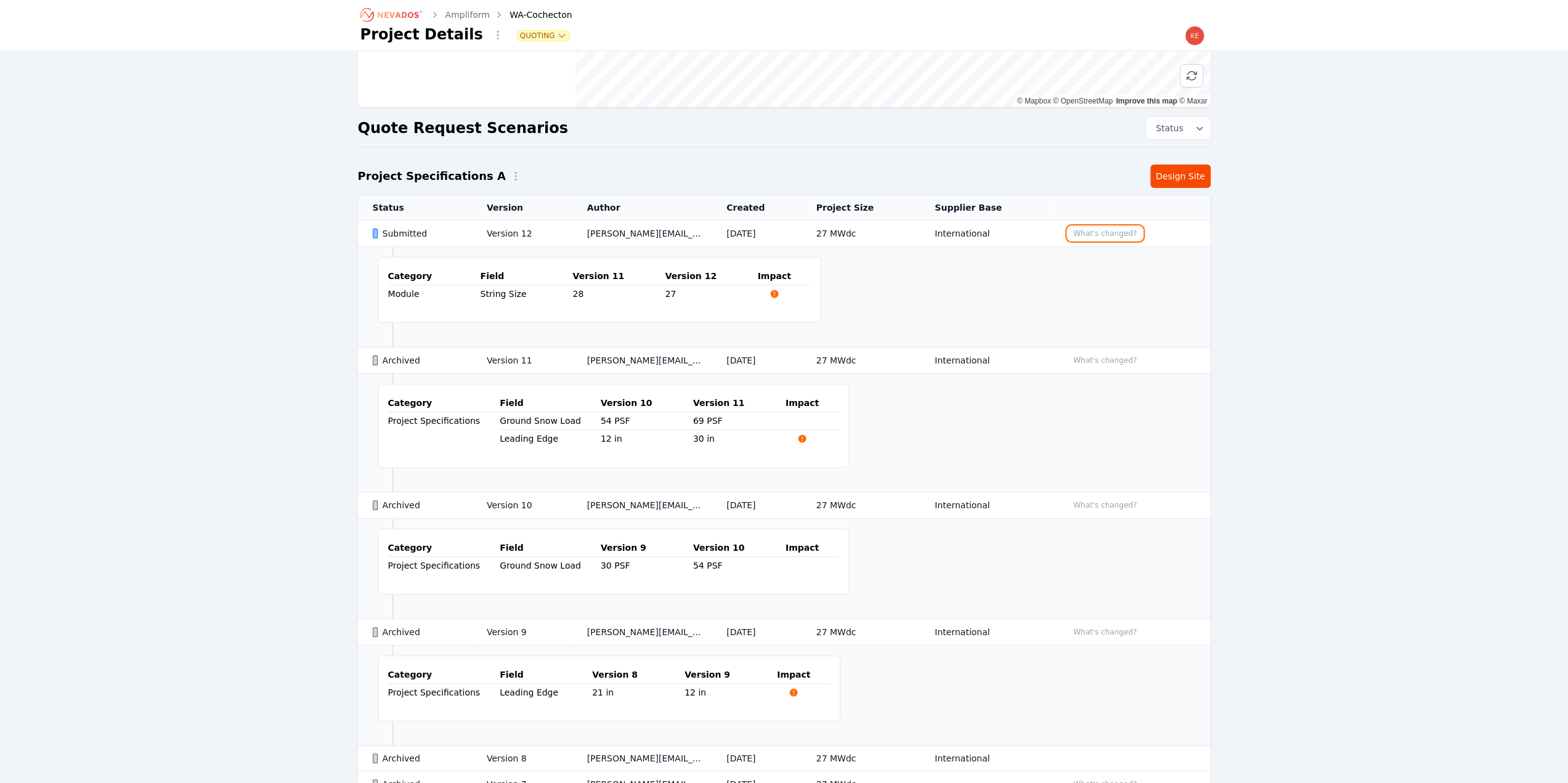
scroll to position [0, 0]
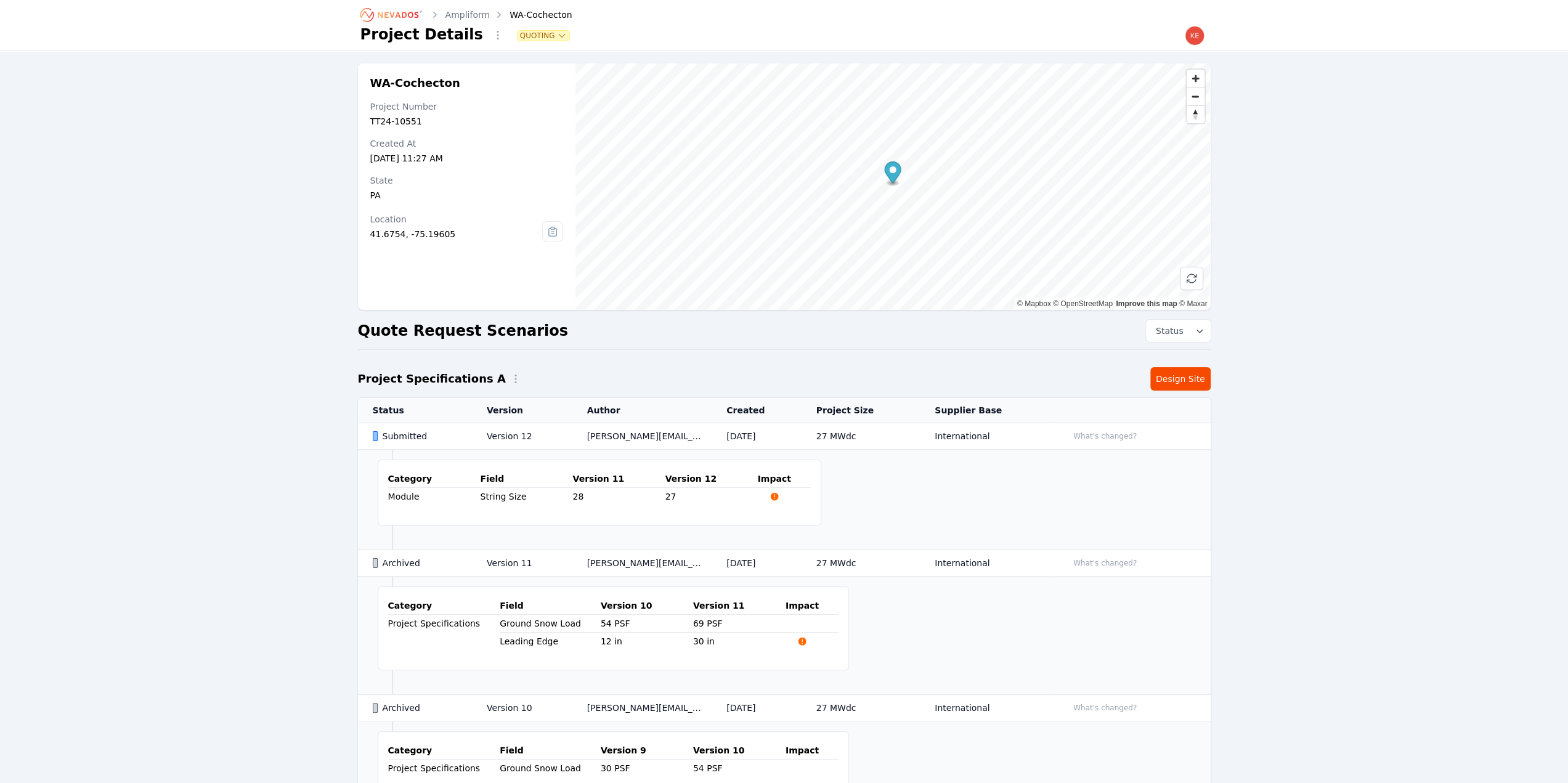
click at [476, 14] on link "Ampliform" at bounding box center [468, 15] width 45 height 12
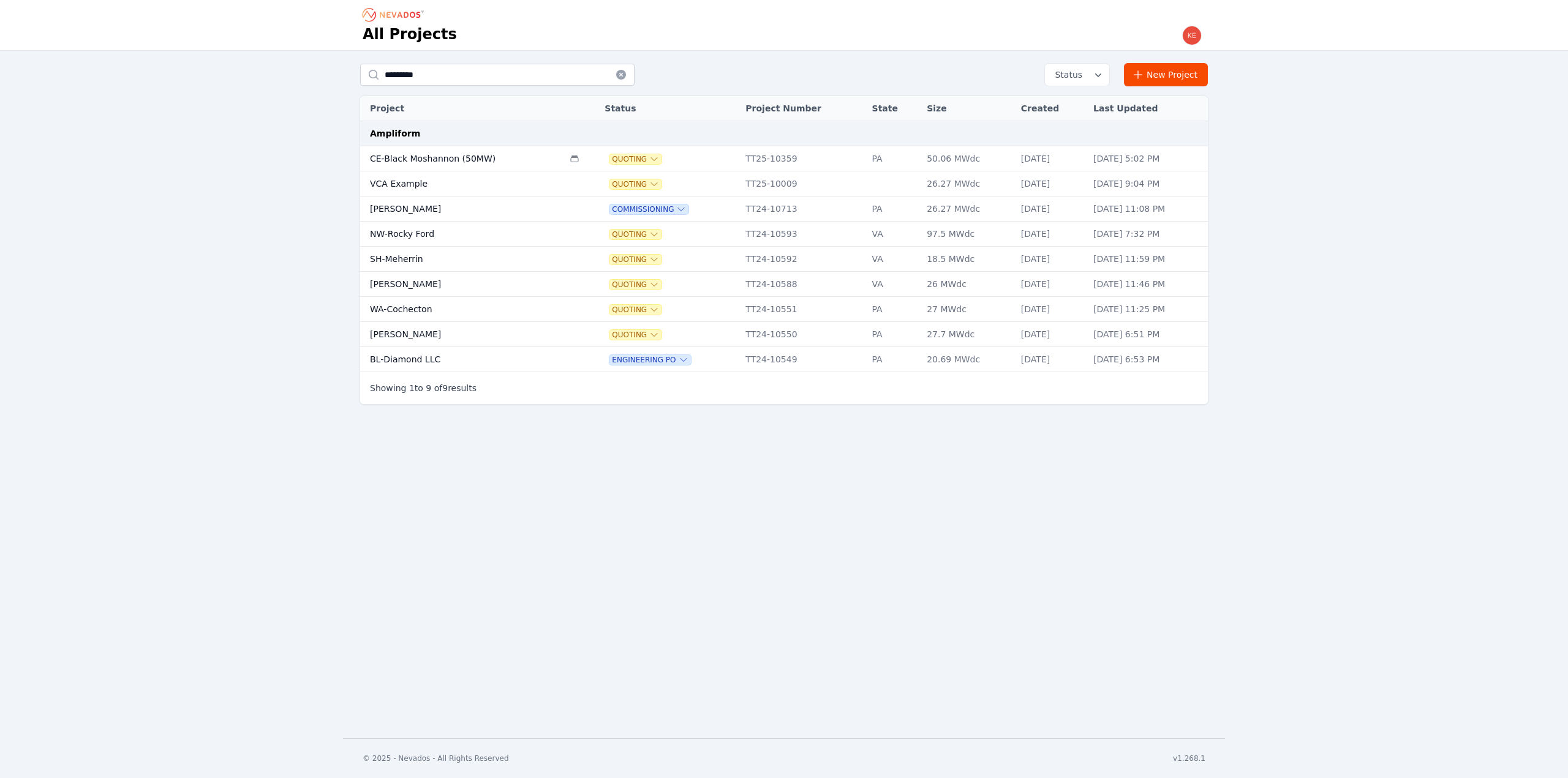
click at [400, 331] on td "[PERSON_NAME]" at bounding box center [462, 335] width 204 height 25
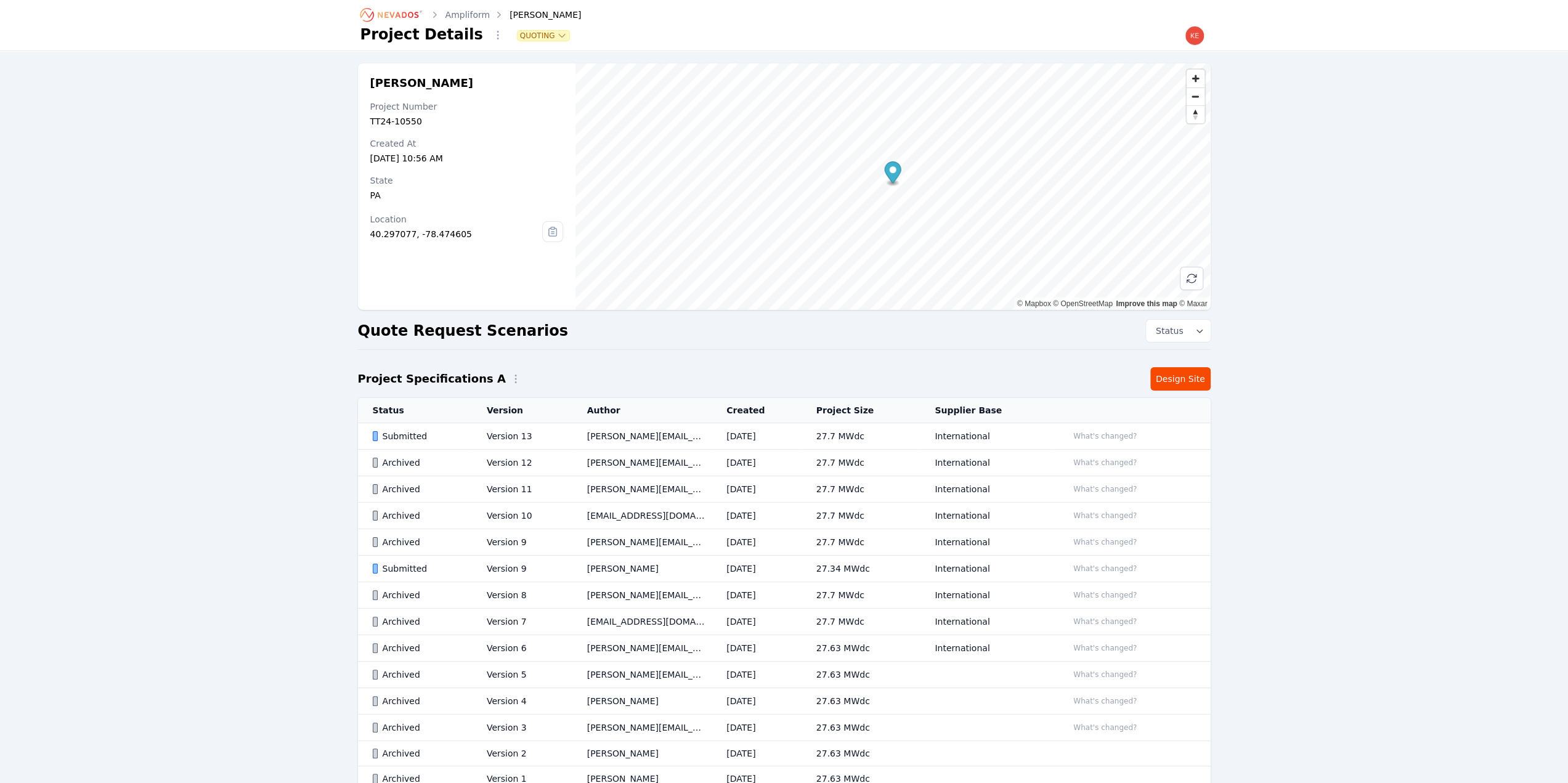
click at [472, 435] on td "Version 13" at bounding box center [522, 437] width 101 height 26
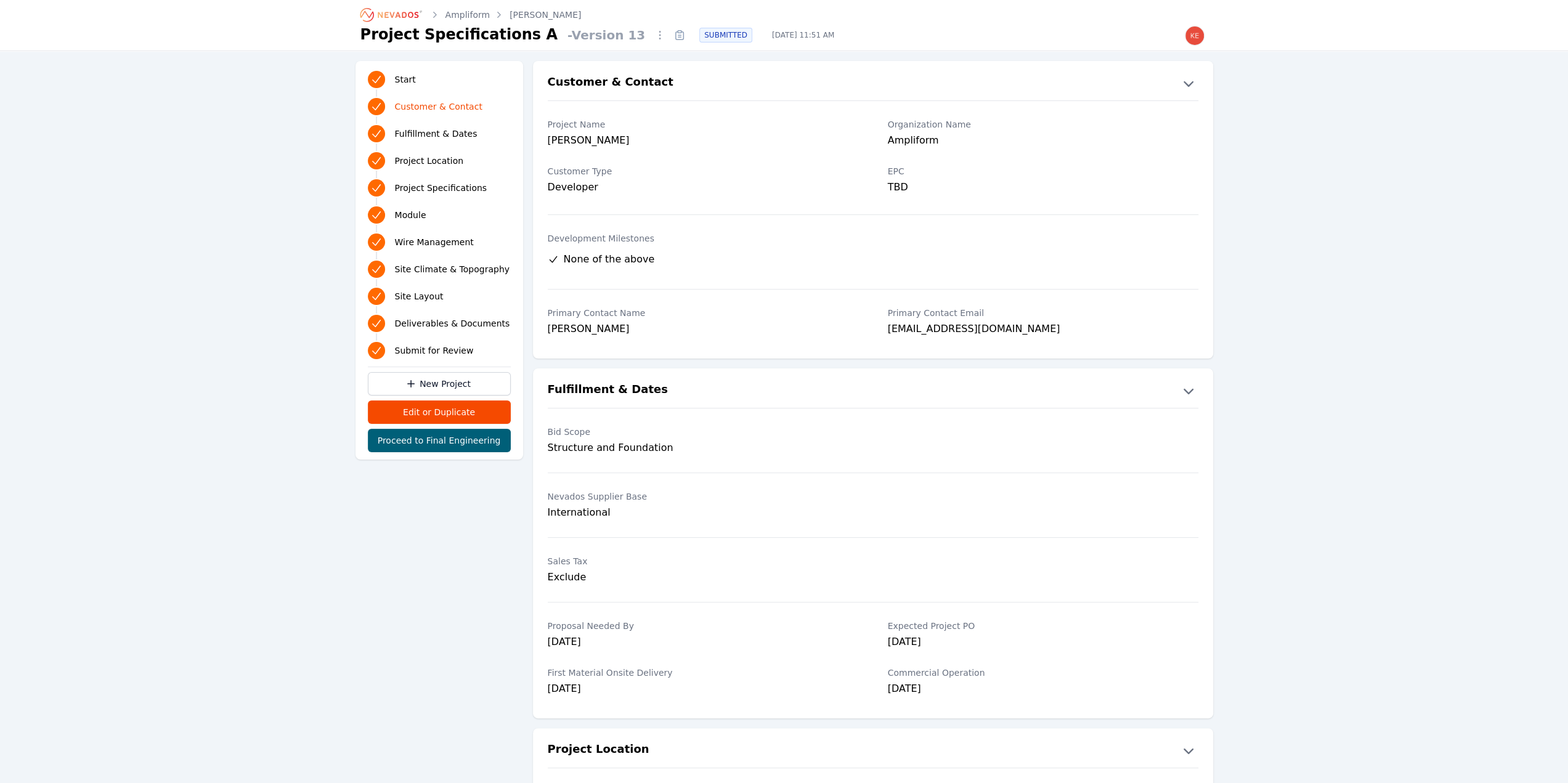
click at [442, 319] on span "Deliverables & Documents" at bounding box center [453, 323] width 115 height 12
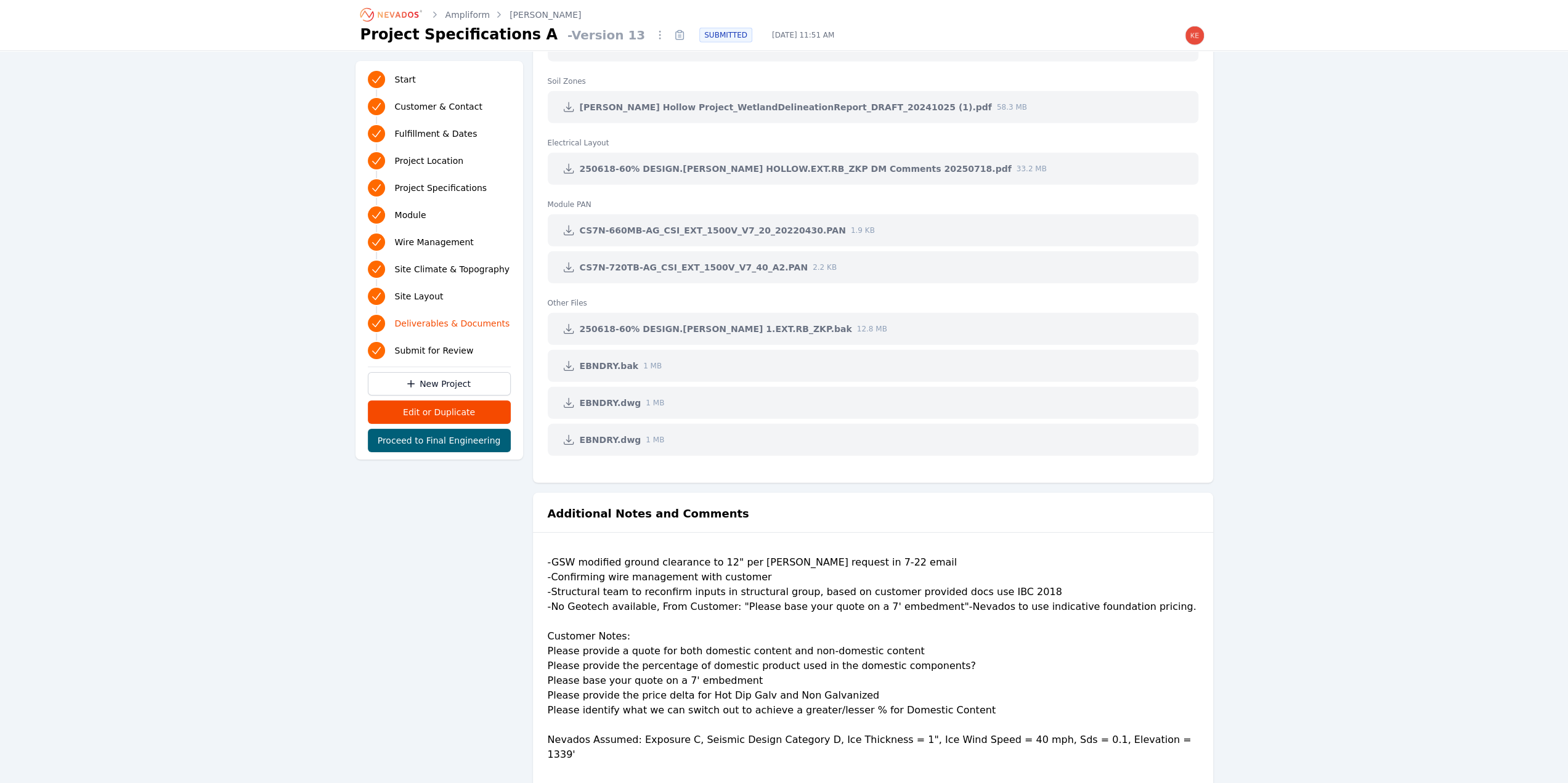
scroll to position [3326, 0]
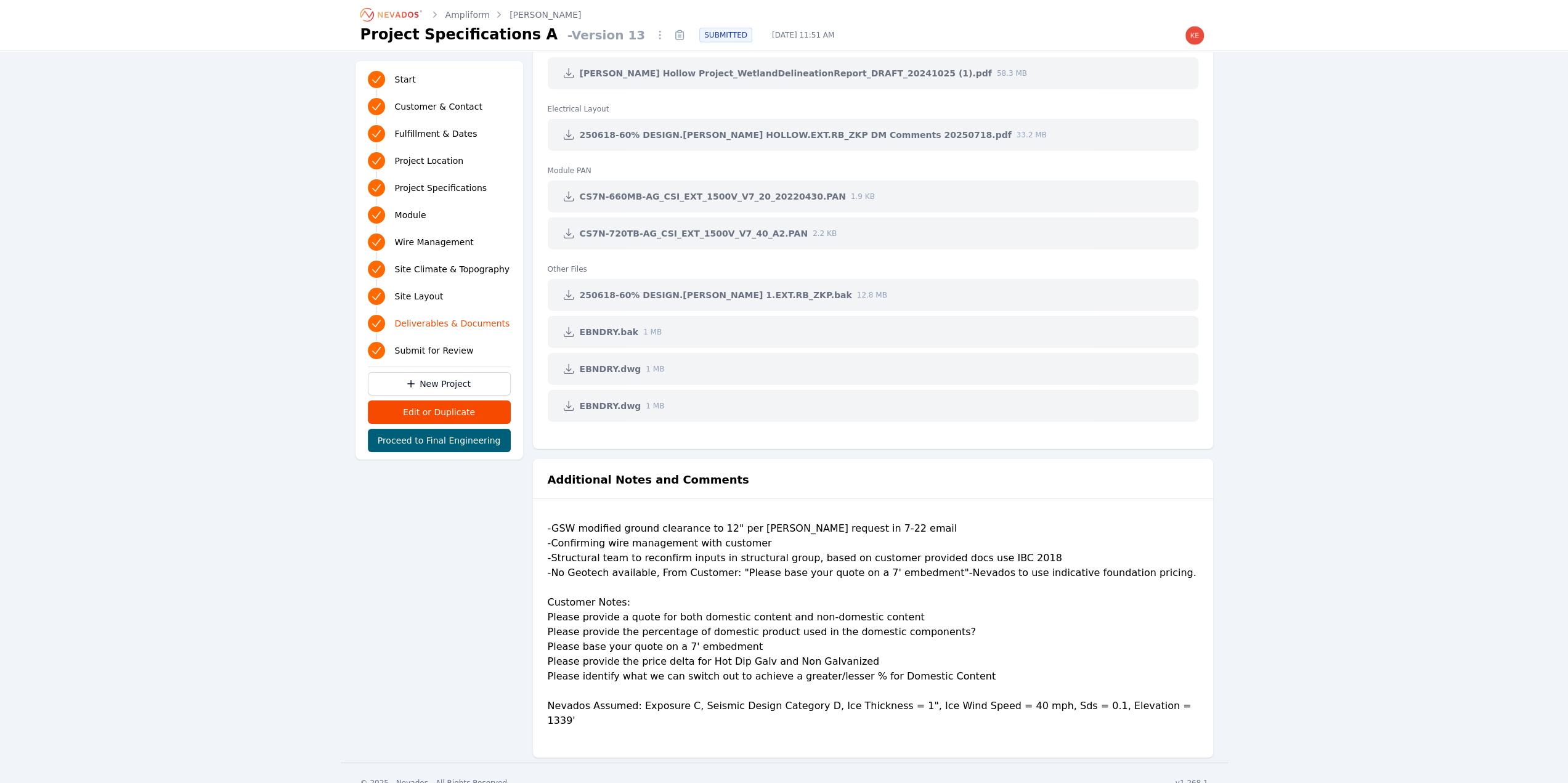
click at [421, 187] on span "Project Specifications" at bounding box center [441, 188] width 92 height 12
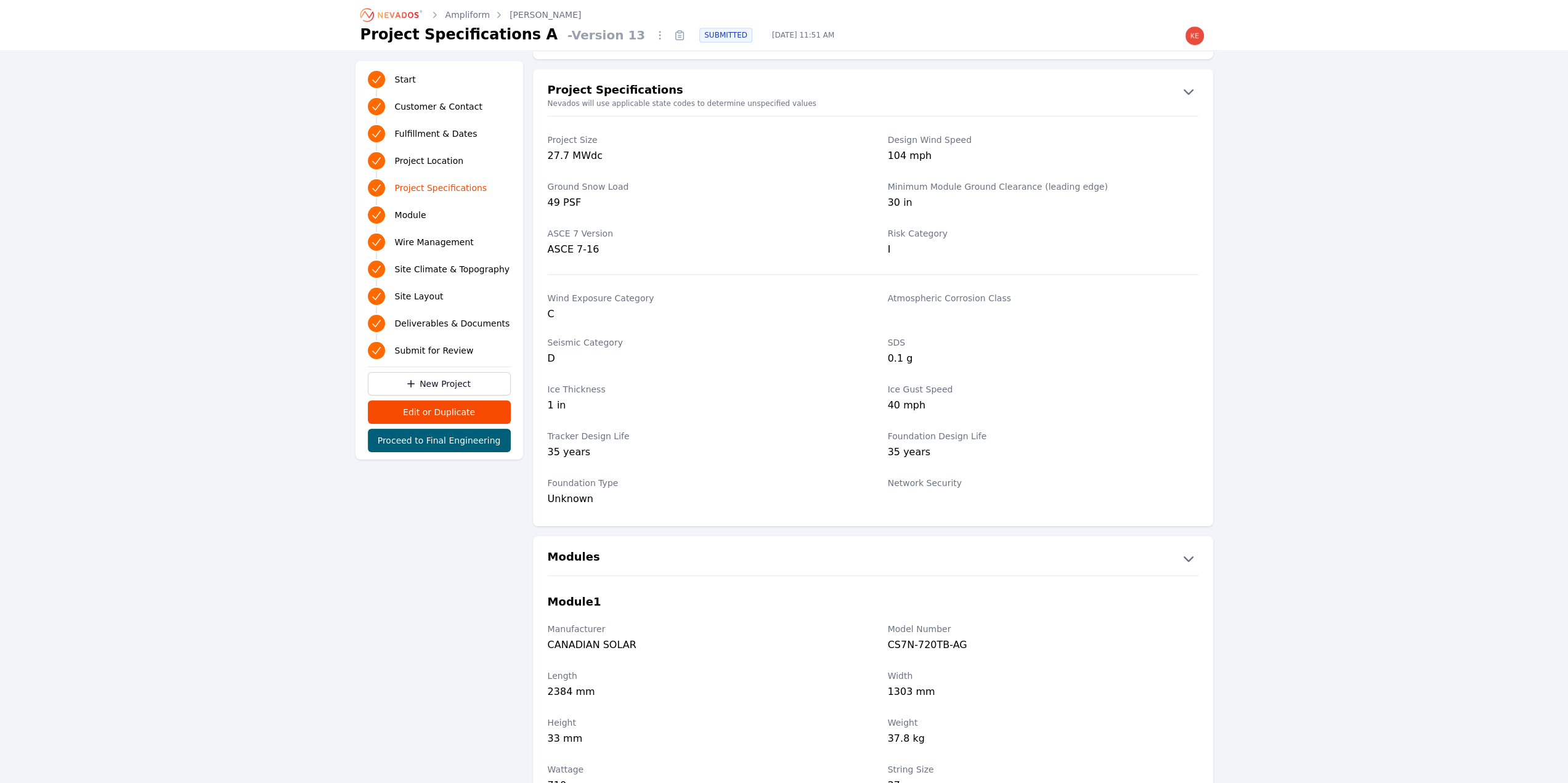
scroll to position [828, 0]
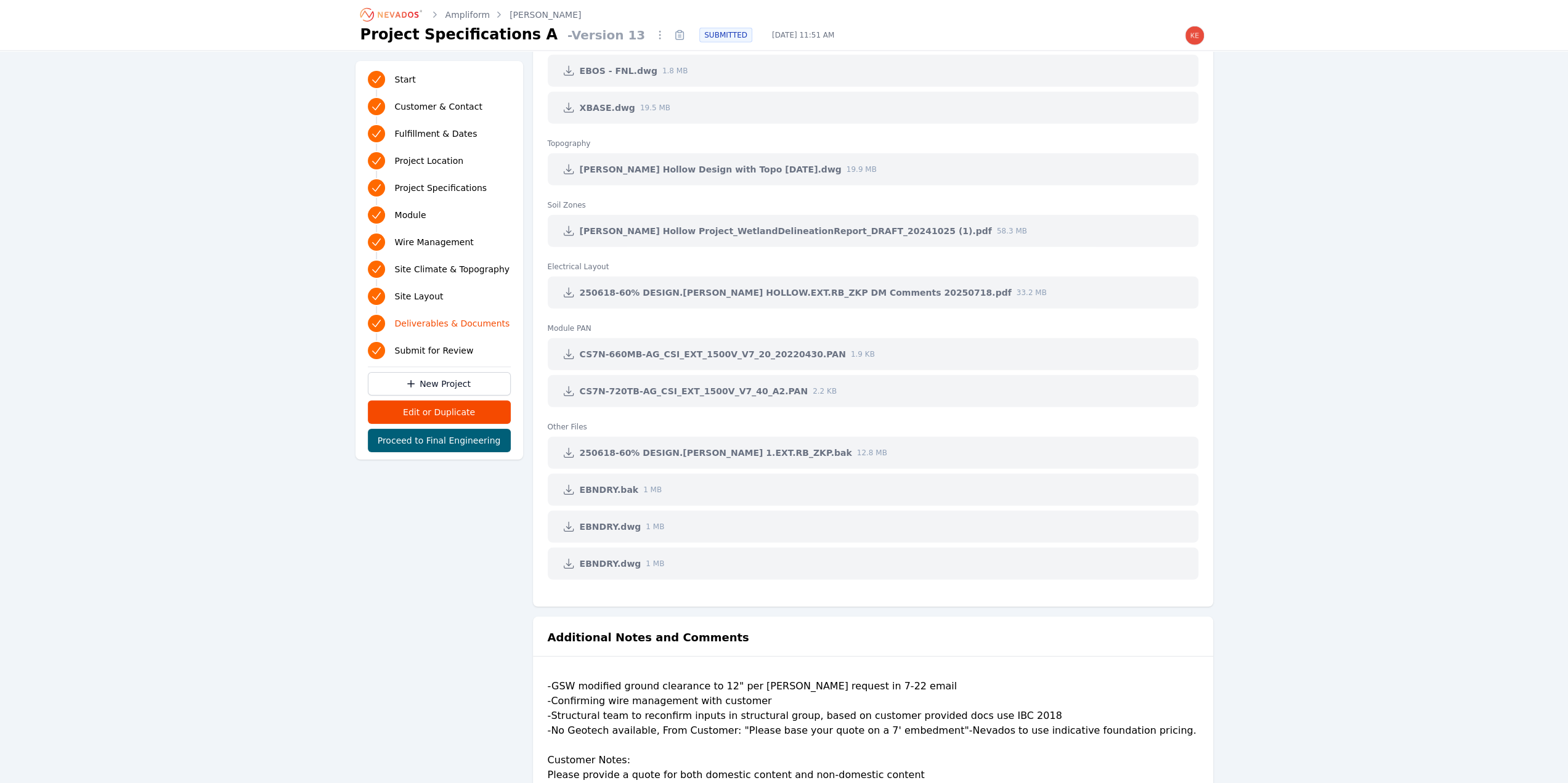
scroll to position [3326, 0]
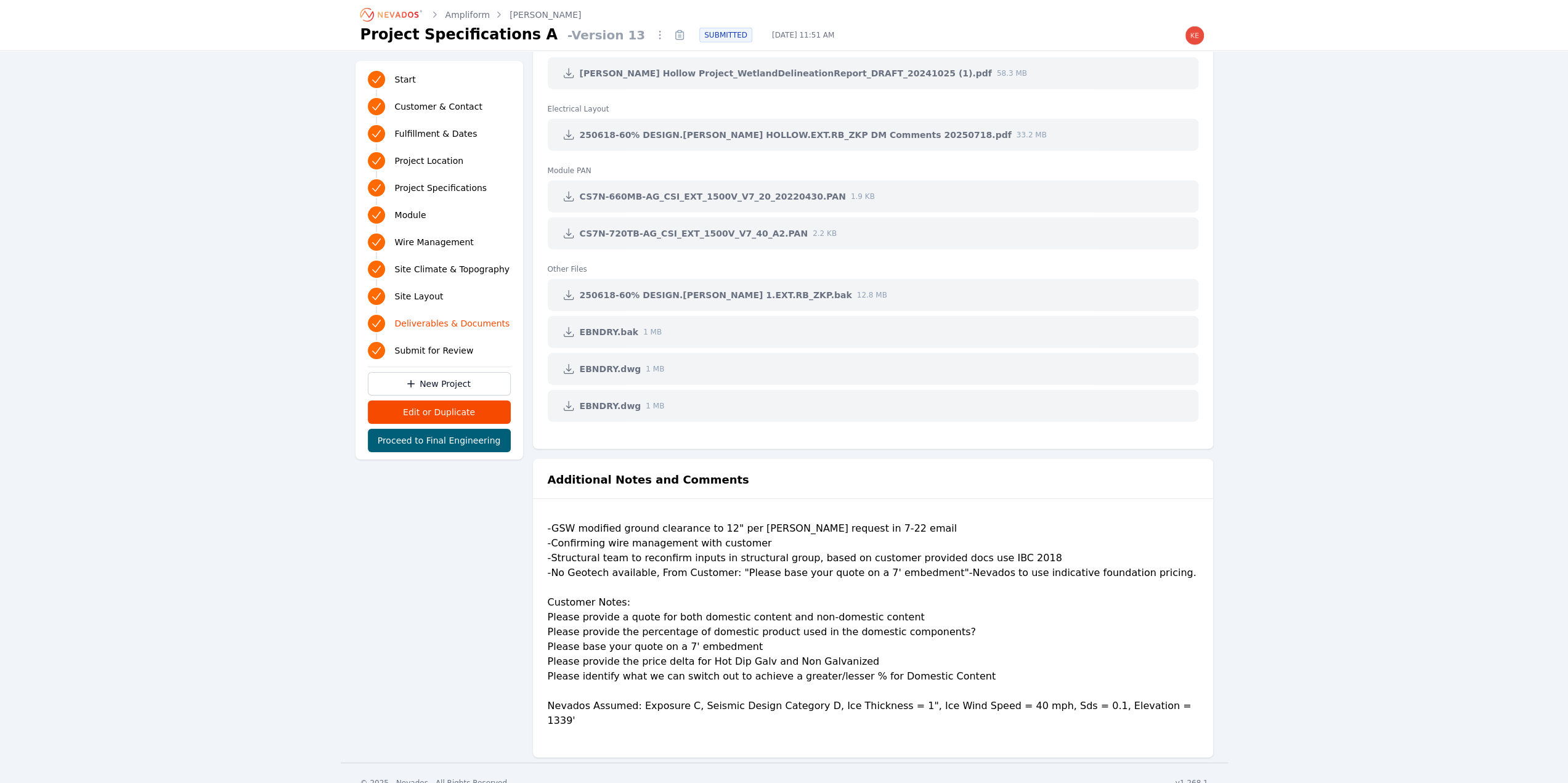
click at [331, 40] on nav "Ampliform [PERSON_NAME] Project Specifications A - Version 13 SUBMITTED [DATE] …" at bounding box center [784, 26] width 1568 height 51
click at [462, 9] on link "Ampliform" at bounding box center [468, 15] width 45 height 12
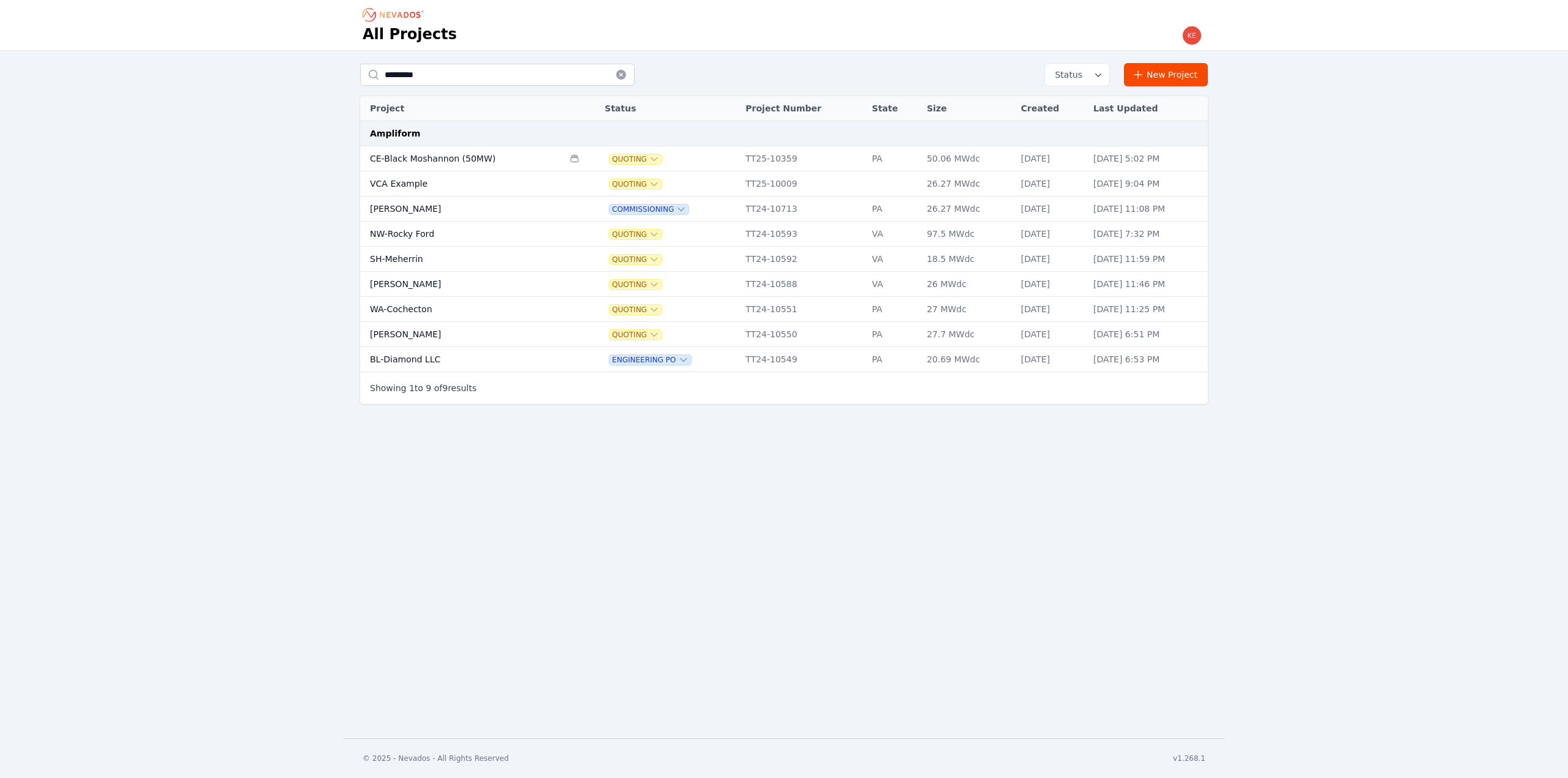
click at [405, 309] on td "WA-Cochecton" at bounding box center [462, 309] width 204 height 25
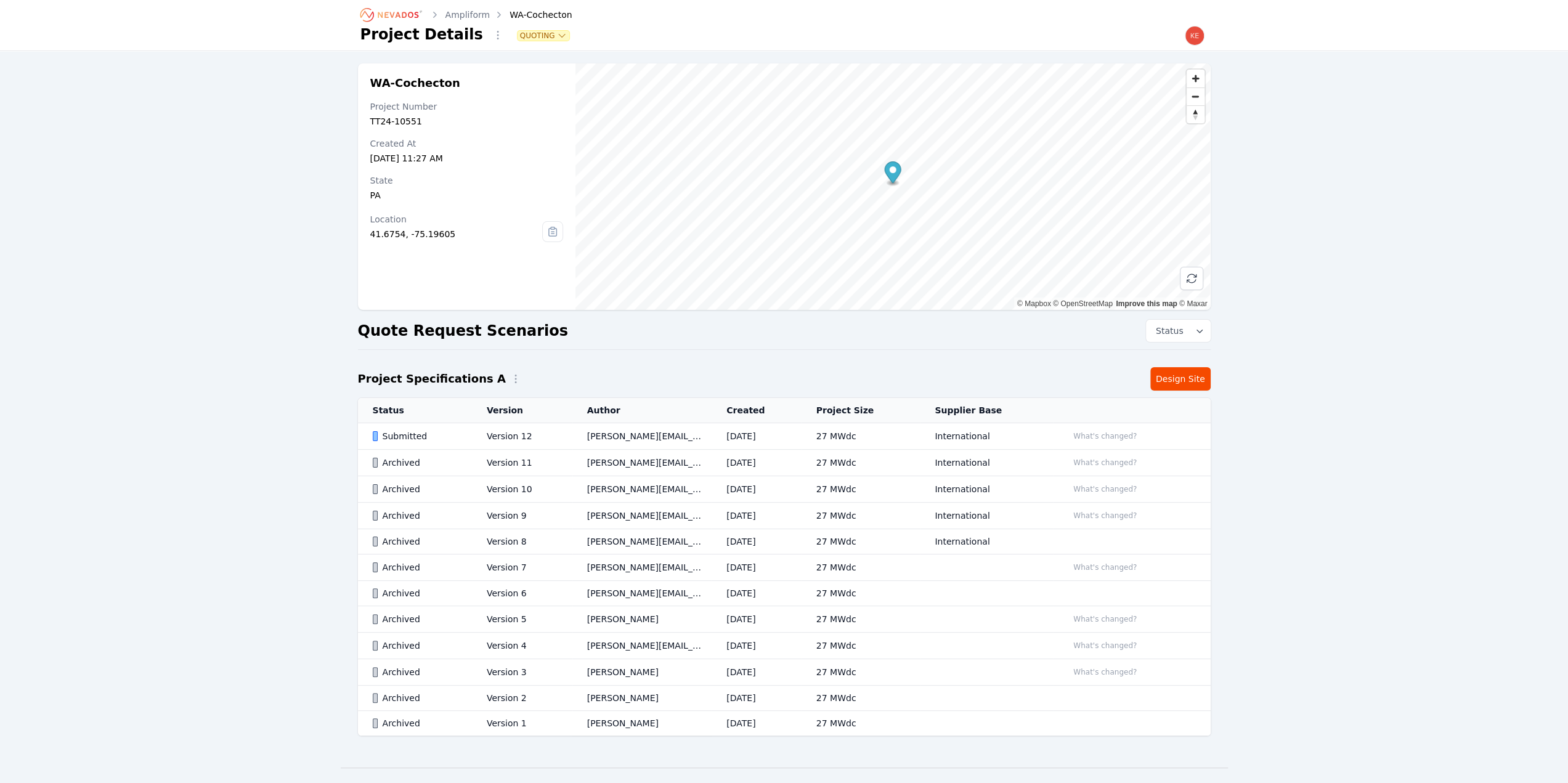
scroll to position [21, 0]
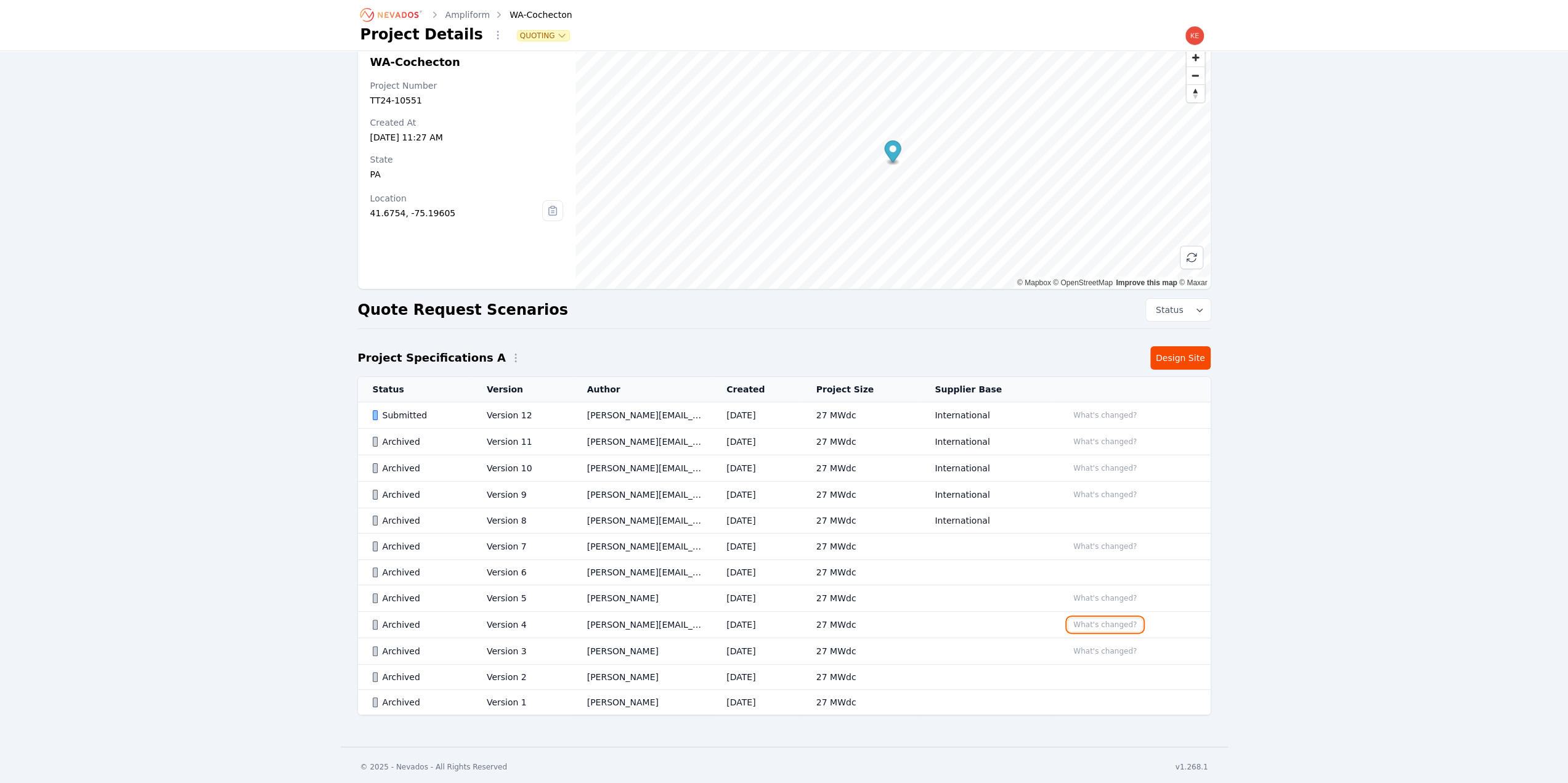
click at [1088, 622] on button "What's changed?" at bounding box center [1105, 625] width 74 height 14
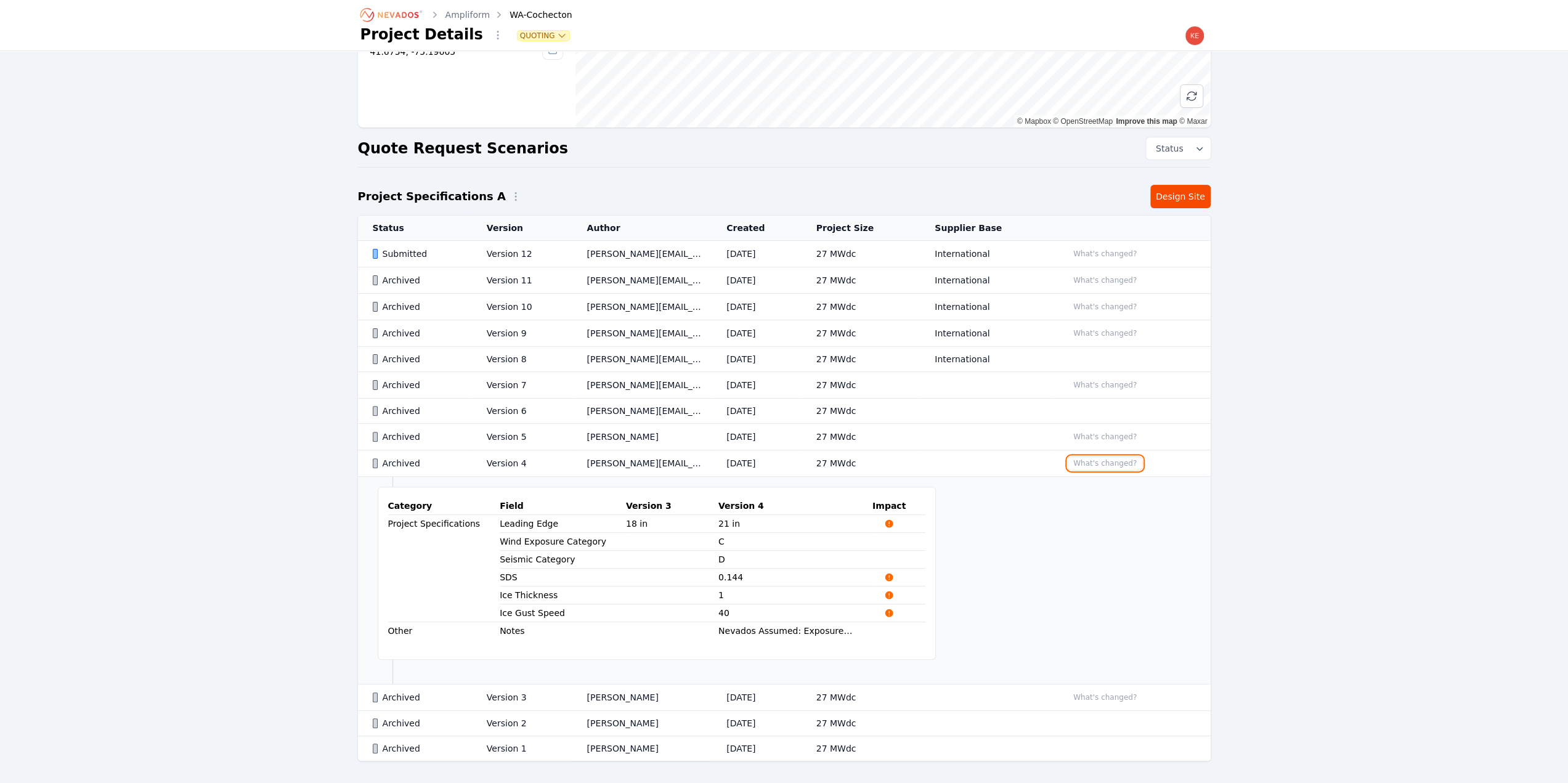
scroll to position [164, 0]
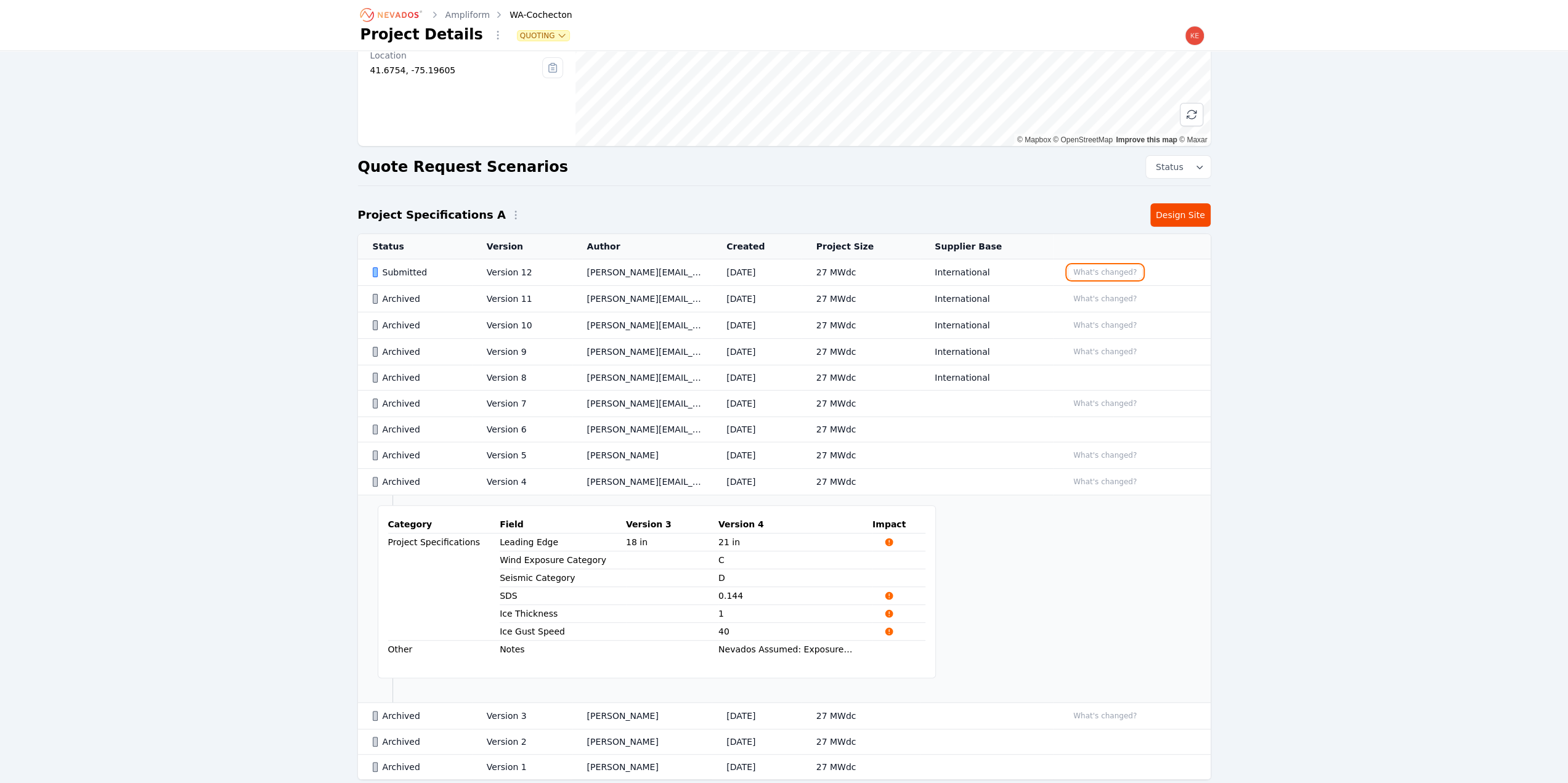
click at [1079, 271] on button "What's changed?" at bounding box center [1105, 272] width 74 height 14
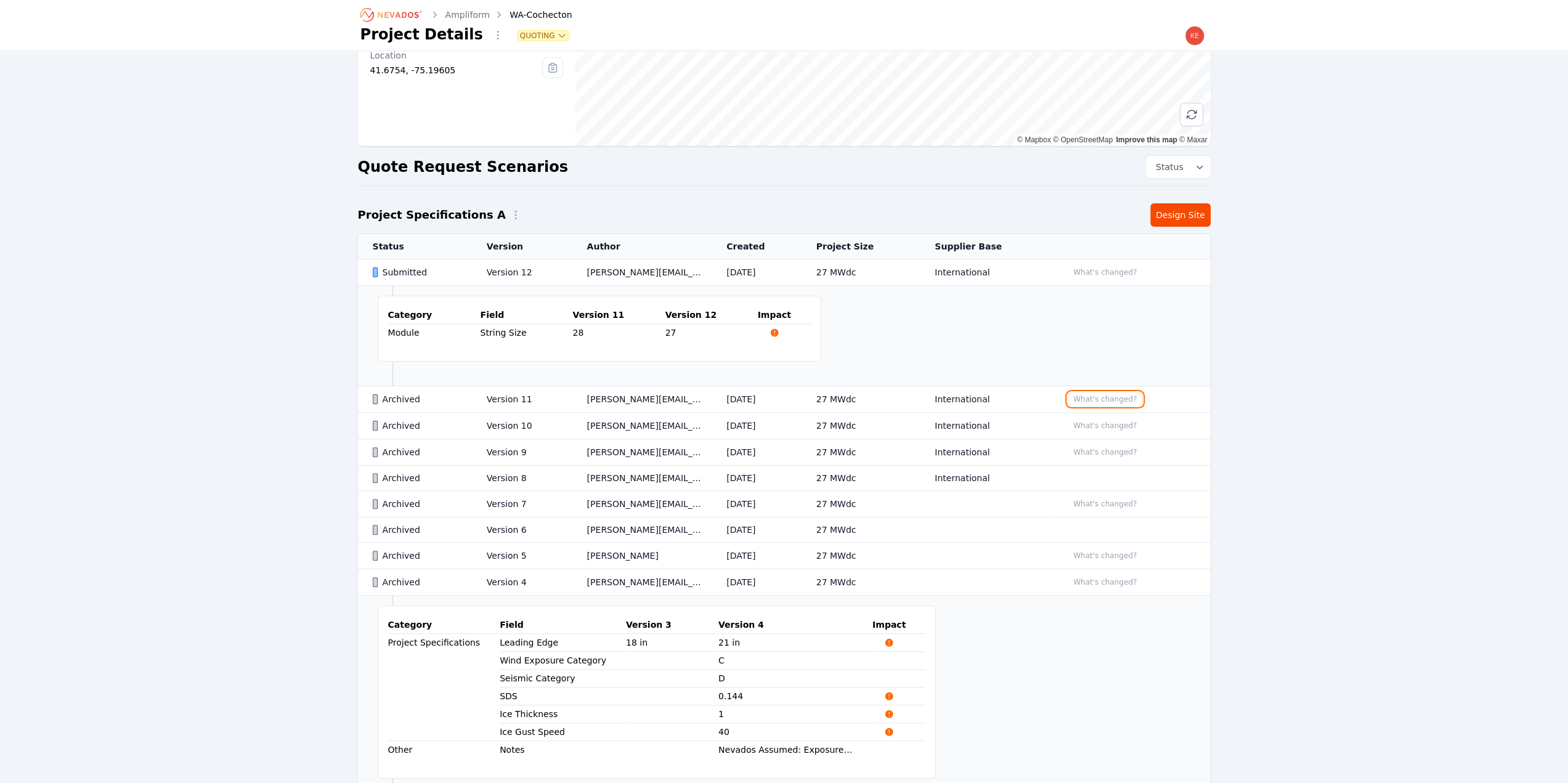
click at [1101, 395] on button "What's changed?" at bounding box center [1105, 399] width 74 height 14
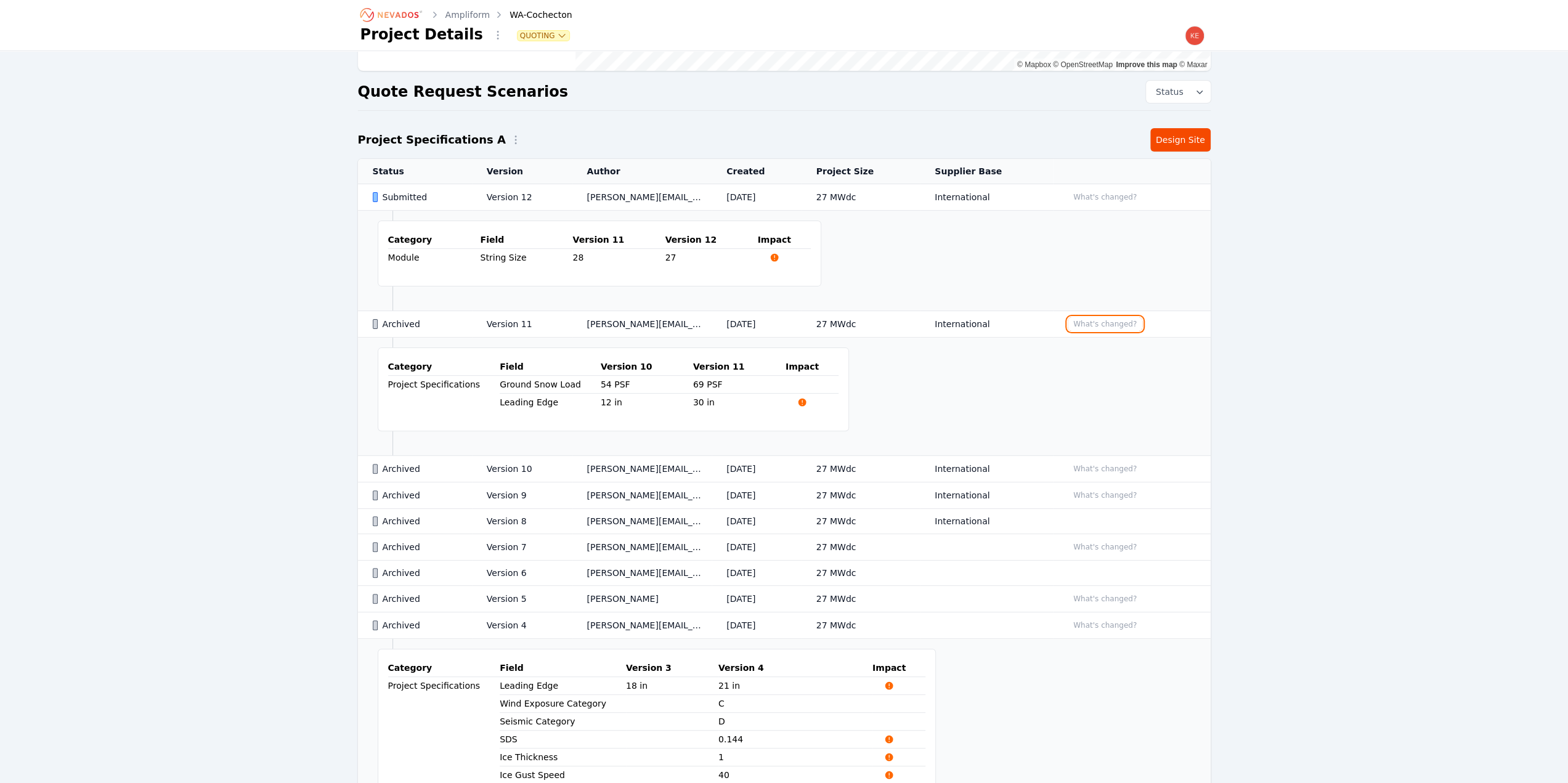
scroll to position [70, 0]
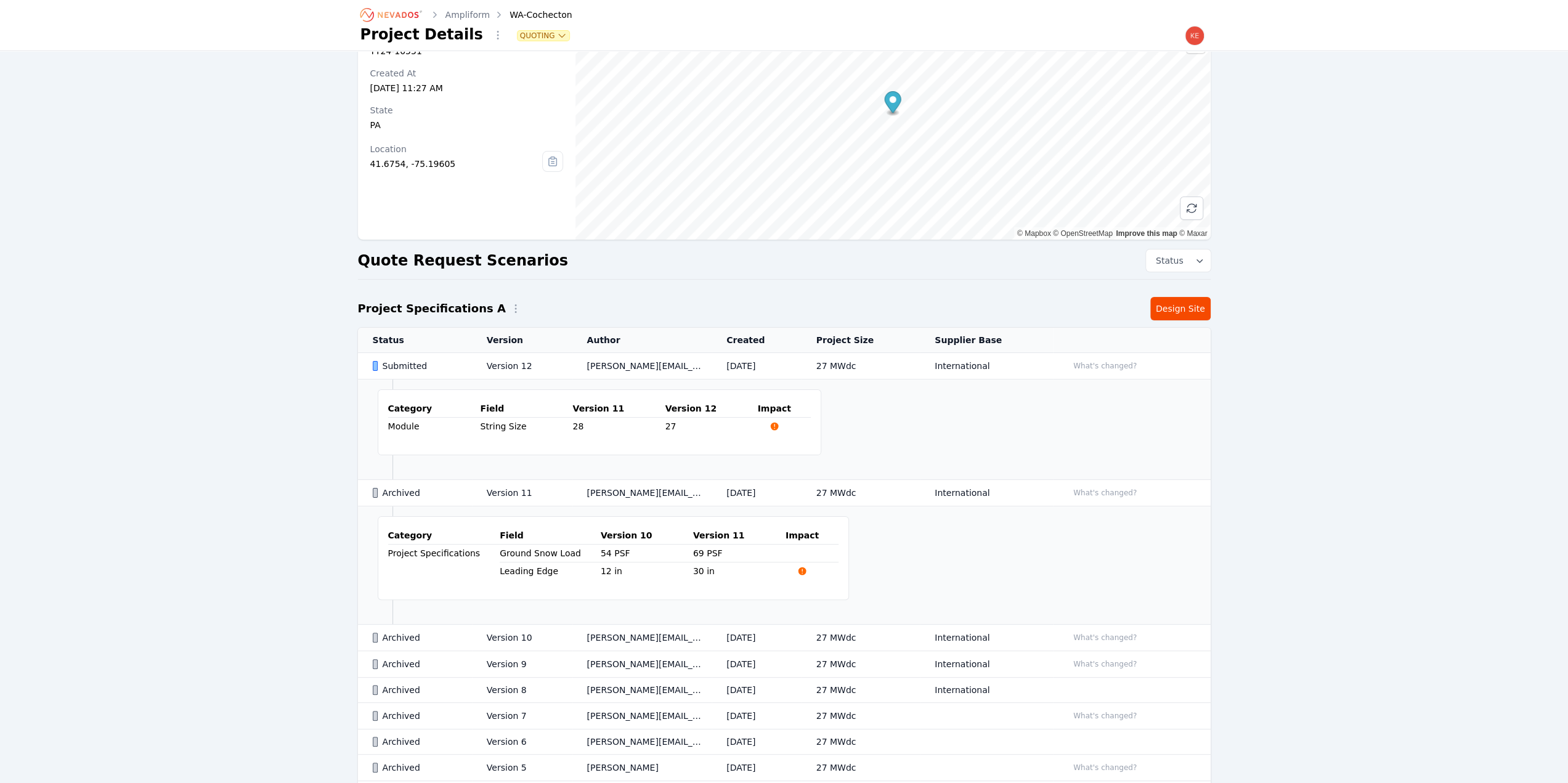
click at [797, 566] on icon at bounding box center [802, 571] width 10 height 10
click at [442, 365] on div "Submitted" at bounding box center [419, 366] width 93 height 12
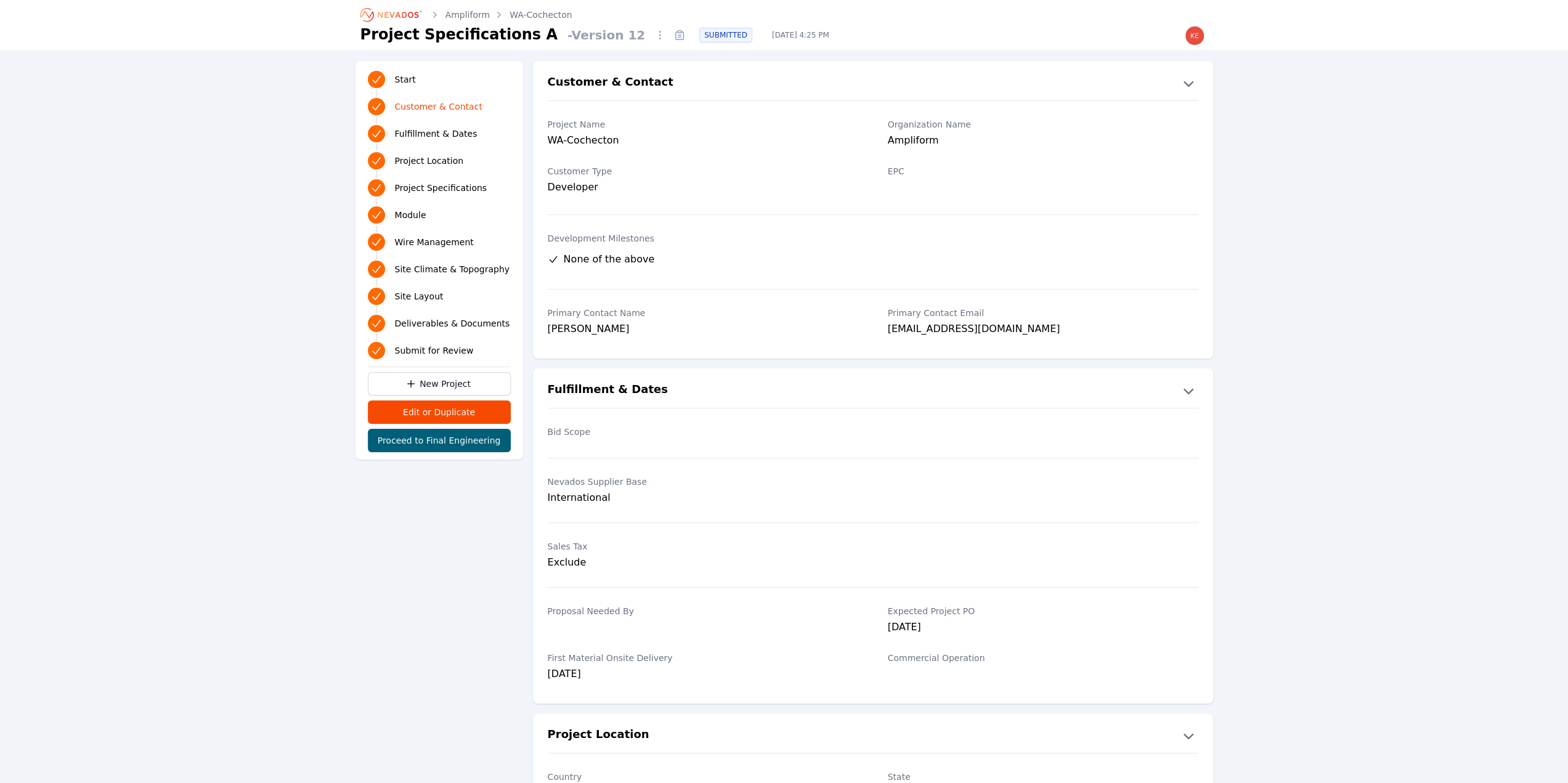
click at [452, 342] on link "Submit for Review" at bounding box center [440, 351] width 143 height 22
